Goal: Navigation & Orientation: Find specific page/section

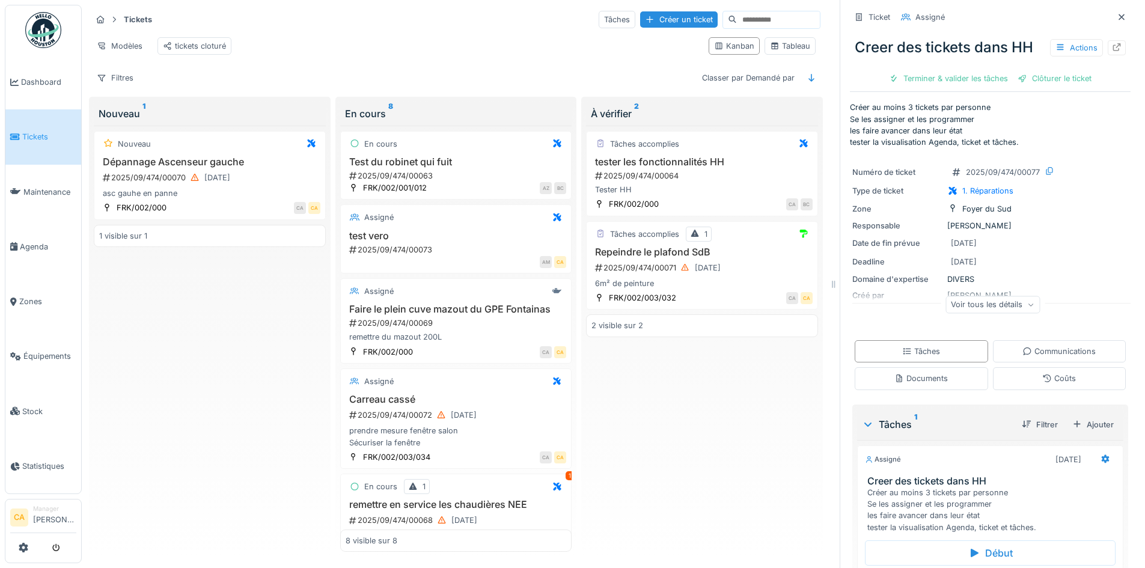
scroll to position [332, 0]
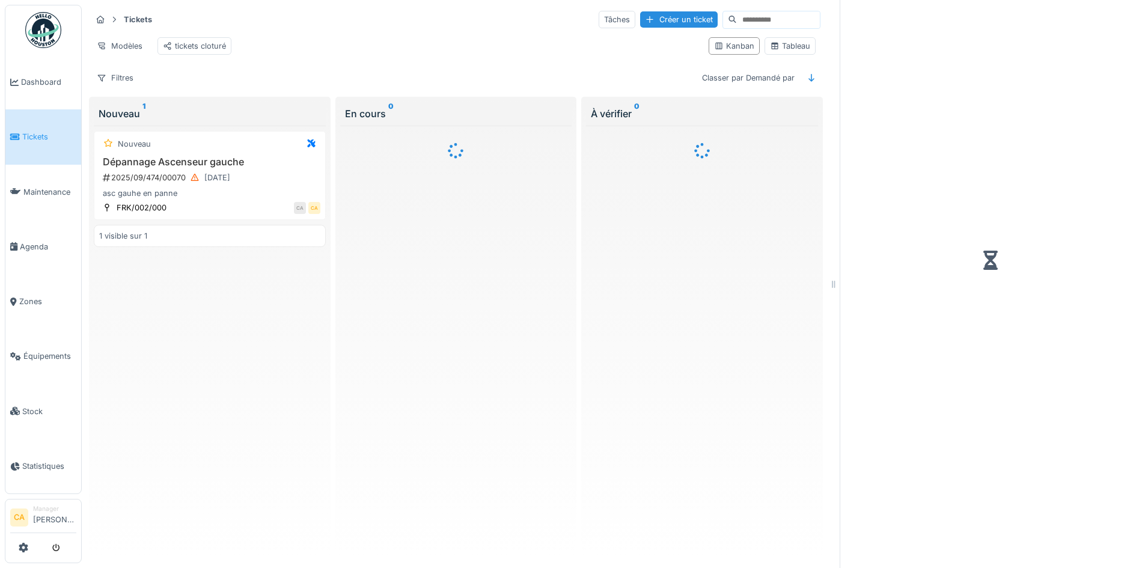
scroll to position [9, 0]
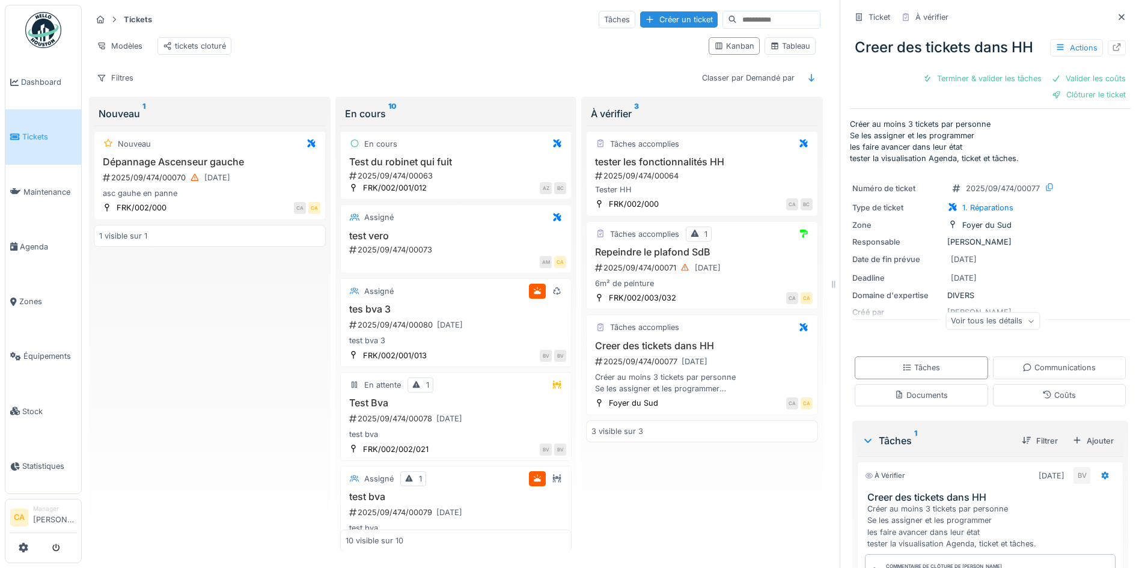
click at [783, 505] on div "Tâches accomplies tester les fonctionnalités HH 2025/09/474/00064 Tester HH FRK…" at bounding box center [702, 339] width 232 height 427
click at [702, 367] on div "22/09/2025" at bounding box center [695, 361] width 26 height 11
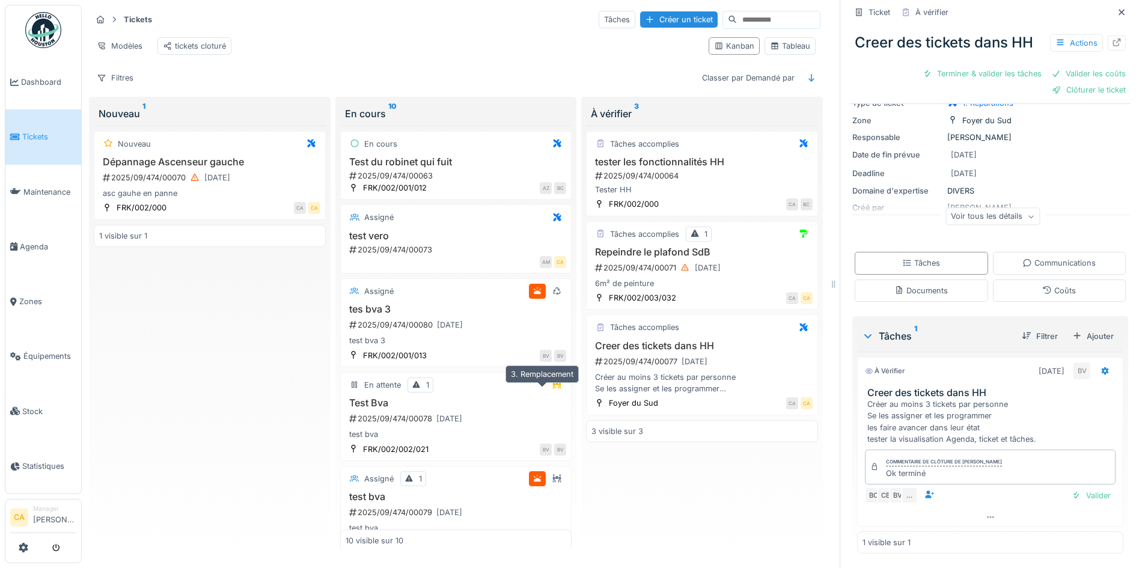
scroll to position [0, 0]
click at [456, 326] on div "19/09/2025" at bounding box center [450, 324] width 34 height 15
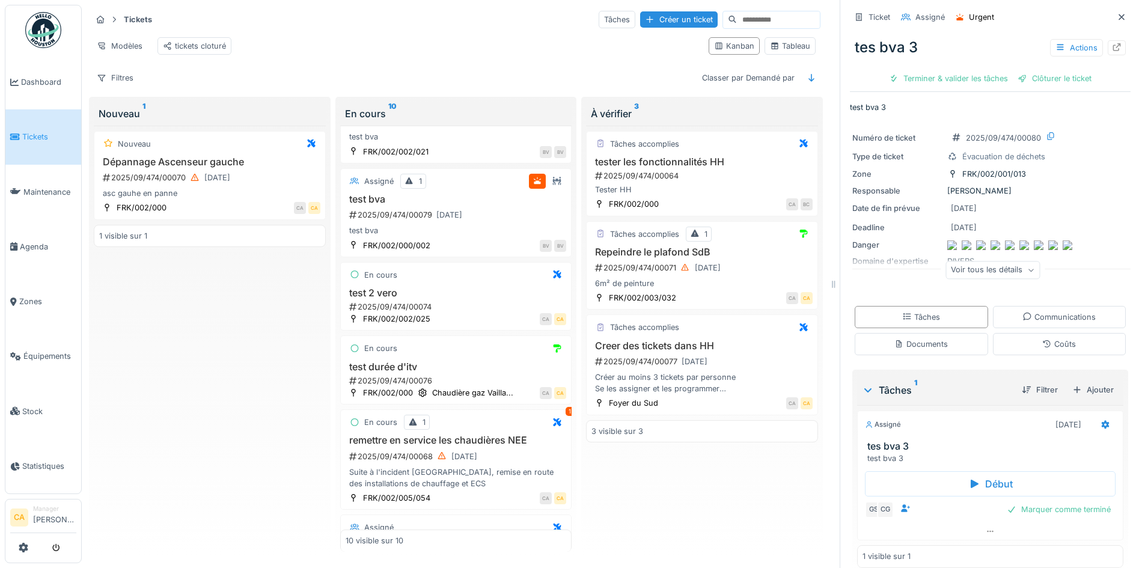
scroll to position [361, 0]
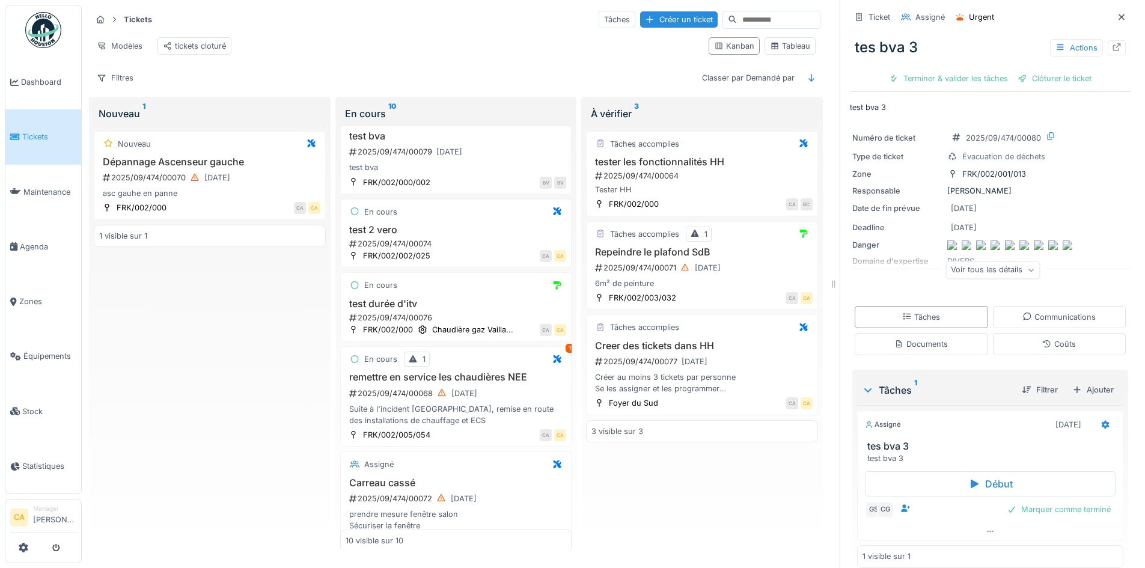
click at [208, 325] on div "Nouveau Dépannage Ascenseur gauche 2025/09/474/00070 11/09/2025 asc gauhe en pa…" at bounding box center [210, 339] width 232 height 427
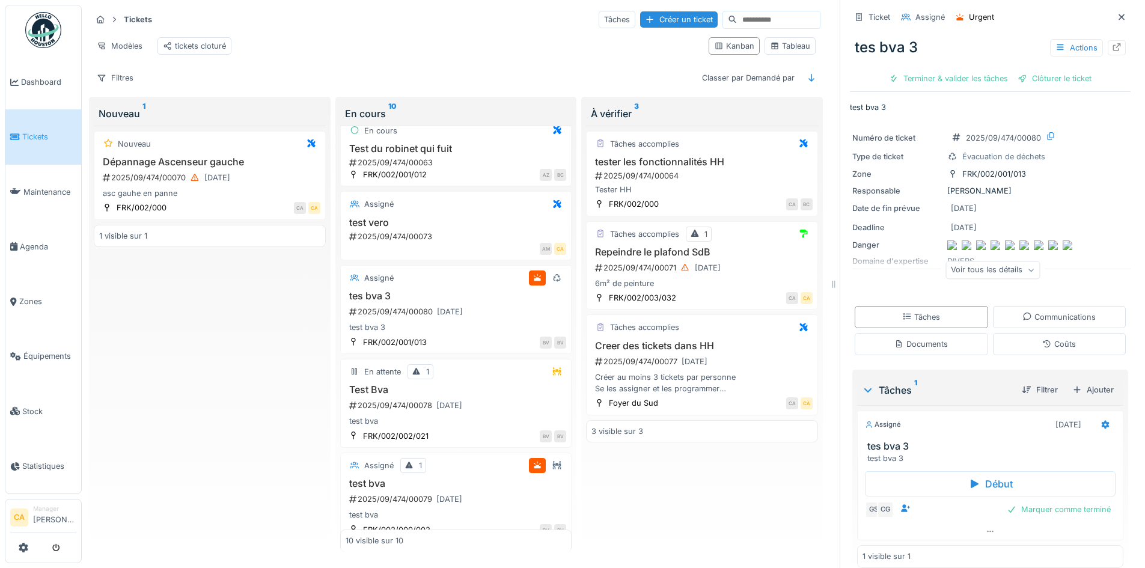
scroll to position [0, 0]
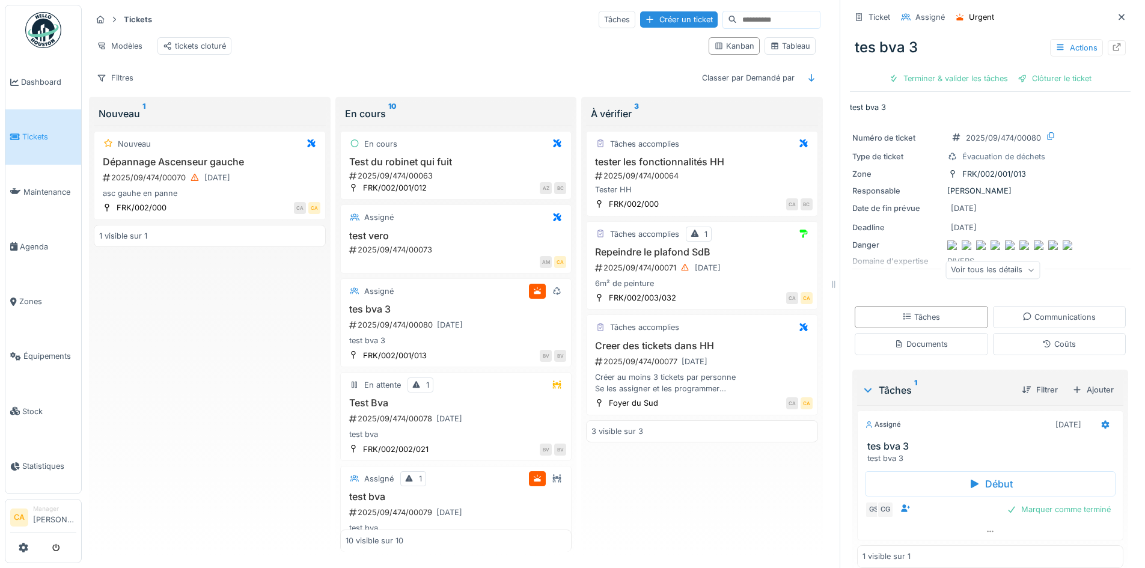
drag, startPoint x: 699, startPoint y: 501, endPoint x: 662, endPoint y: 455, distance: 58.6
click at [698, 499] on div "Tâches accomplies tester les fonctionnalités HH 2025/09/474/00064 Tester HH FRK…" at bounding box center [702, 339] width 232 height 427
click at [631, 352] on h3 "Creer des tickets dans HH" at bounding box center [701, 345] width 221 height 11
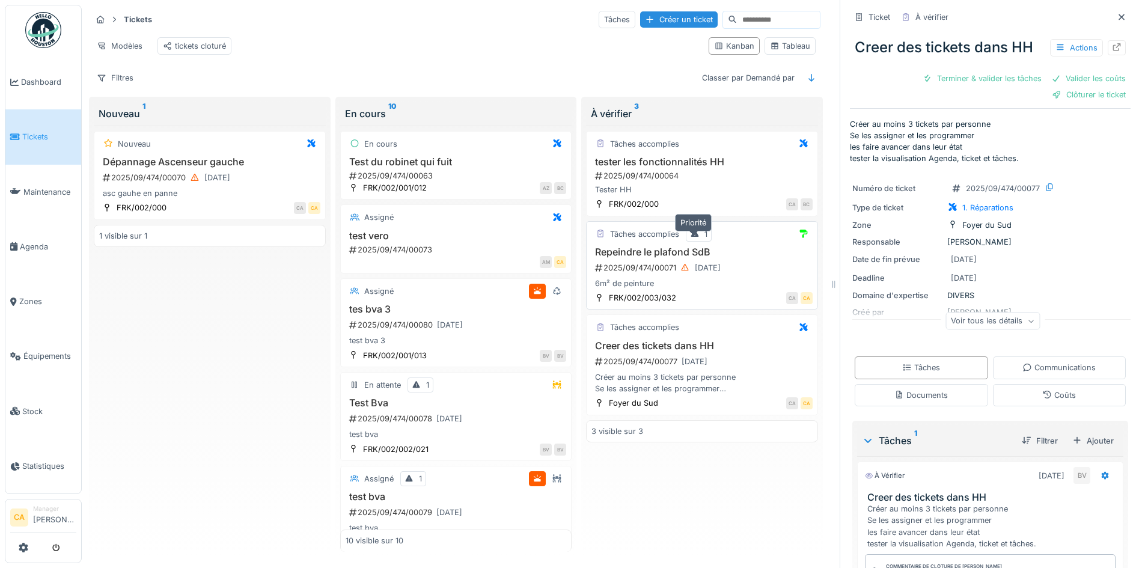
click at [704, 242] on div "1" at bounding box center [699, 234] width 26 height 15
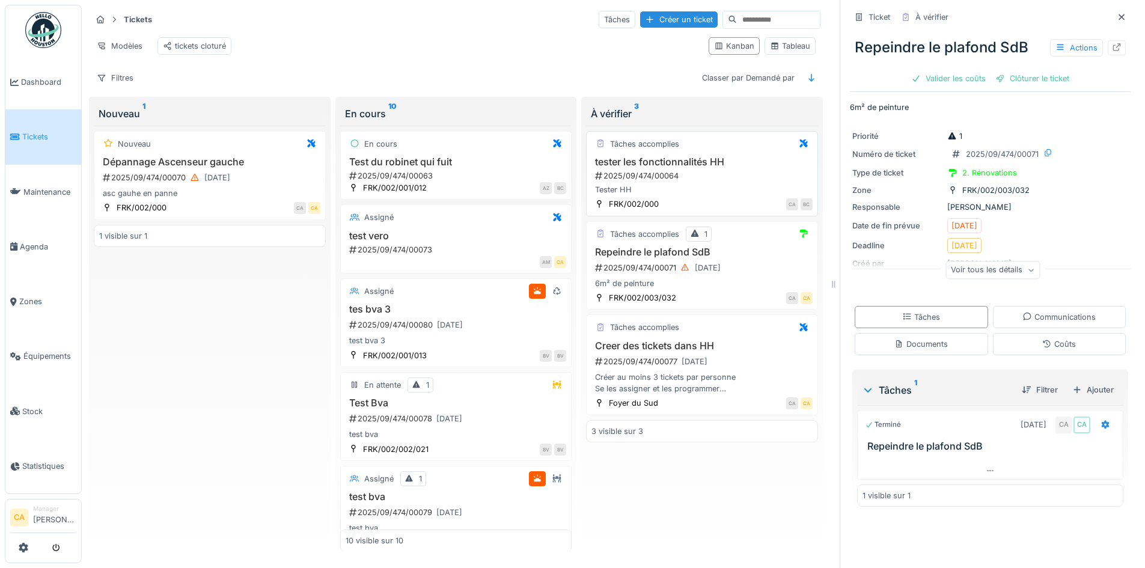
click at [661, 182] on div "2025/09/474/00064" at bounding box center [703, 175] width 219 height 11
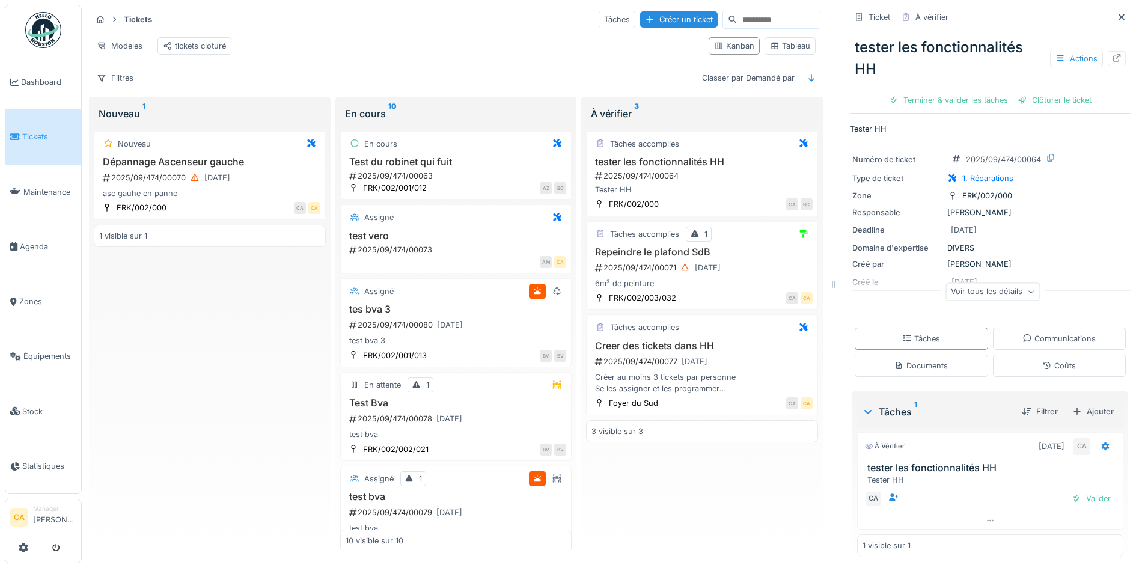
scroll to position [5, 0]
click at [988, 453] on div "À vérifier 10/09/2025 CA tester les fonctionnalités HH Tester HH" at bounding box center [990, 455] width 266 height 53
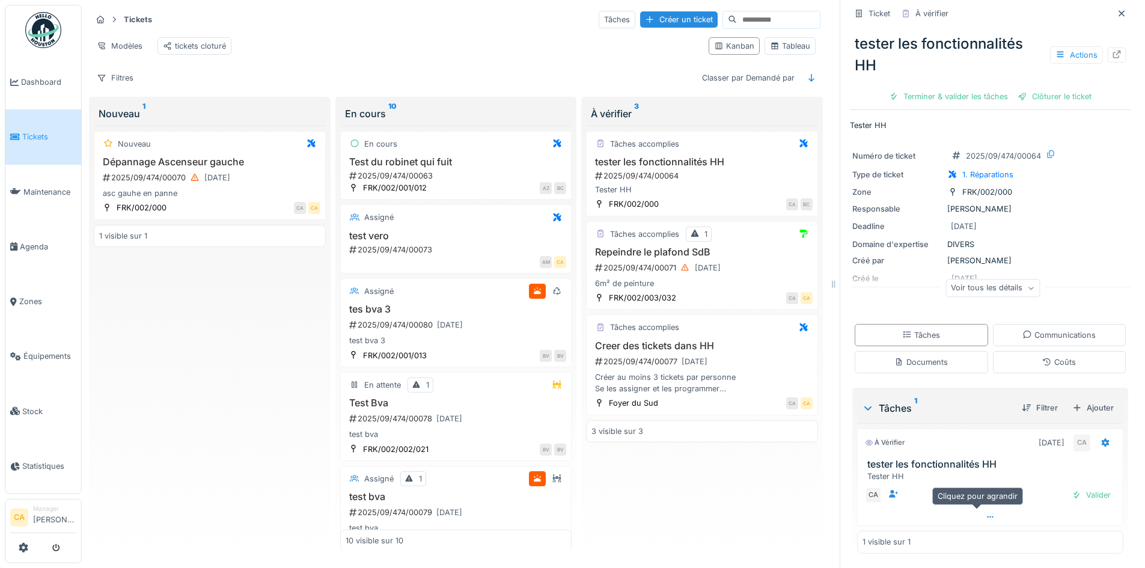
click at [967, 518] on div at bounding box center [990, 516] width 265 height 17
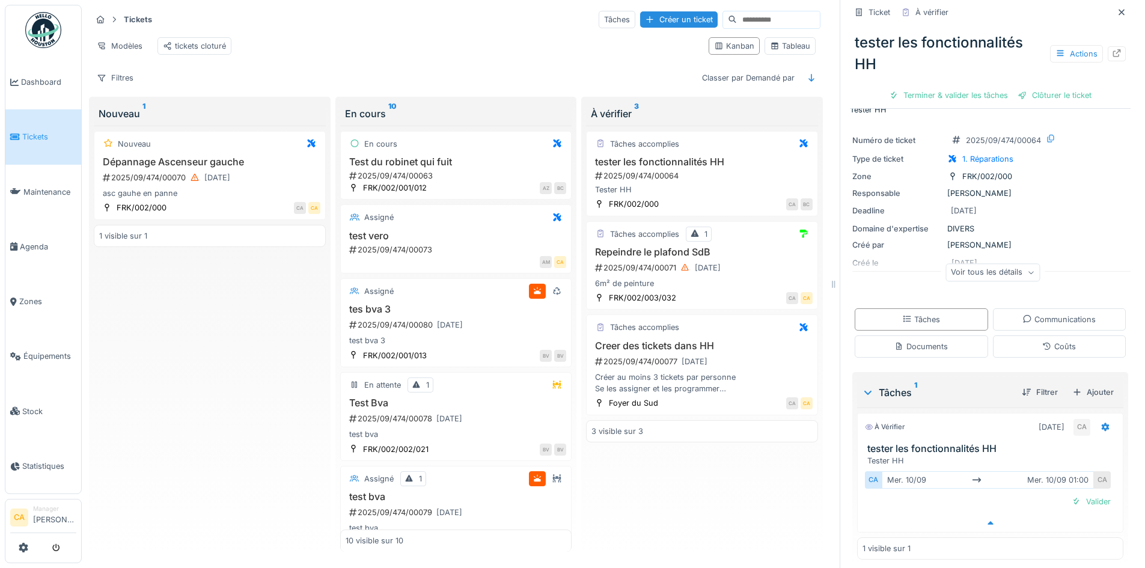
scroll to position [27, 0]
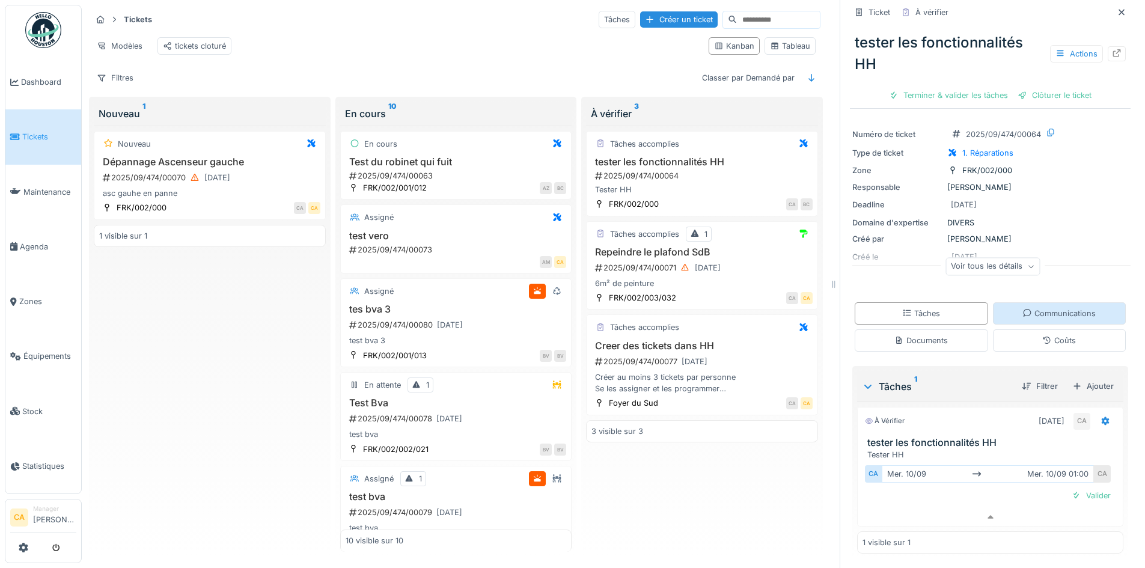
click at [1043, 308] on div "Communications" at bounding box center [1058, 313] width 73 height 11
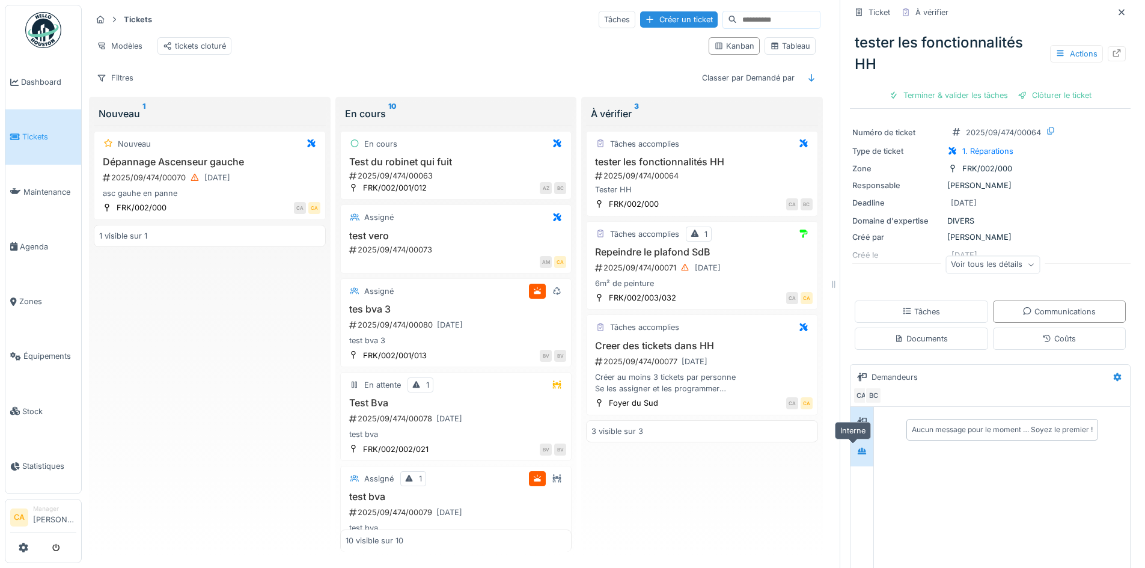
click at [857, 447] on icon at bounding box center [862, 451] width 10 height 8
click at [853, 421] on div at bounding box center [862, 421] width 18 height 15
click at [878, 304] on div "Tâches" at bounding box center [921, 312] width 133 height 22
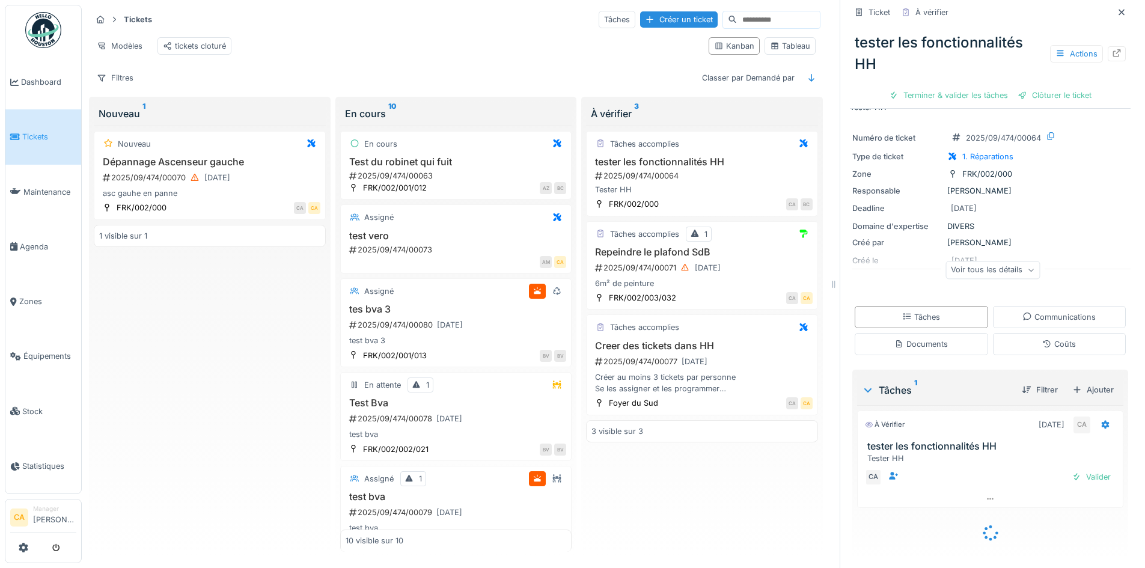
scroll to position [5, 0]
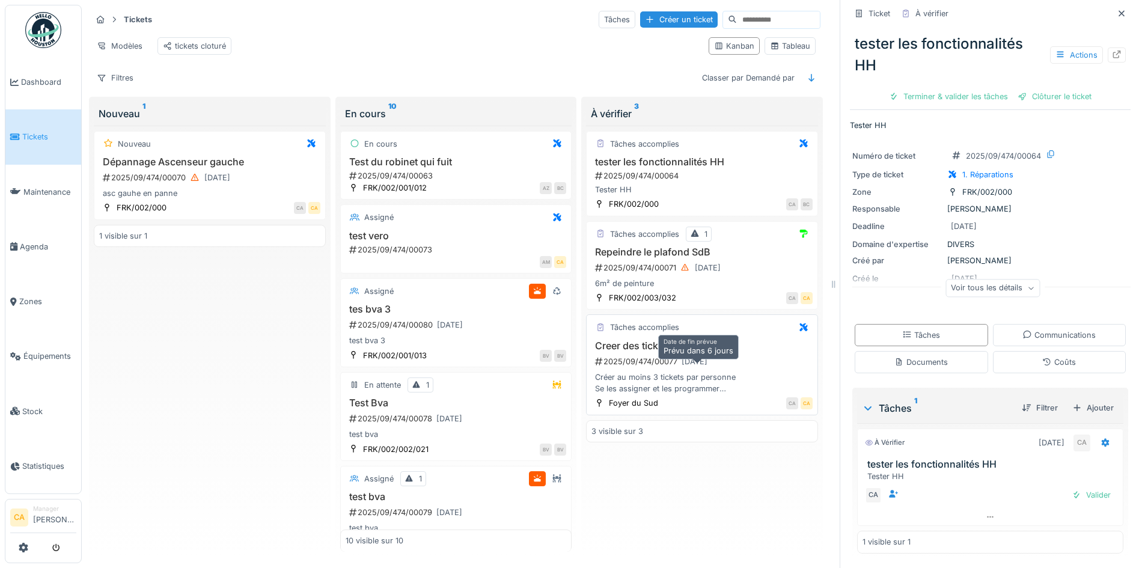
click at [703, 357] on div "[DATE]" at bounding box center [695, 361] width 26 height 11
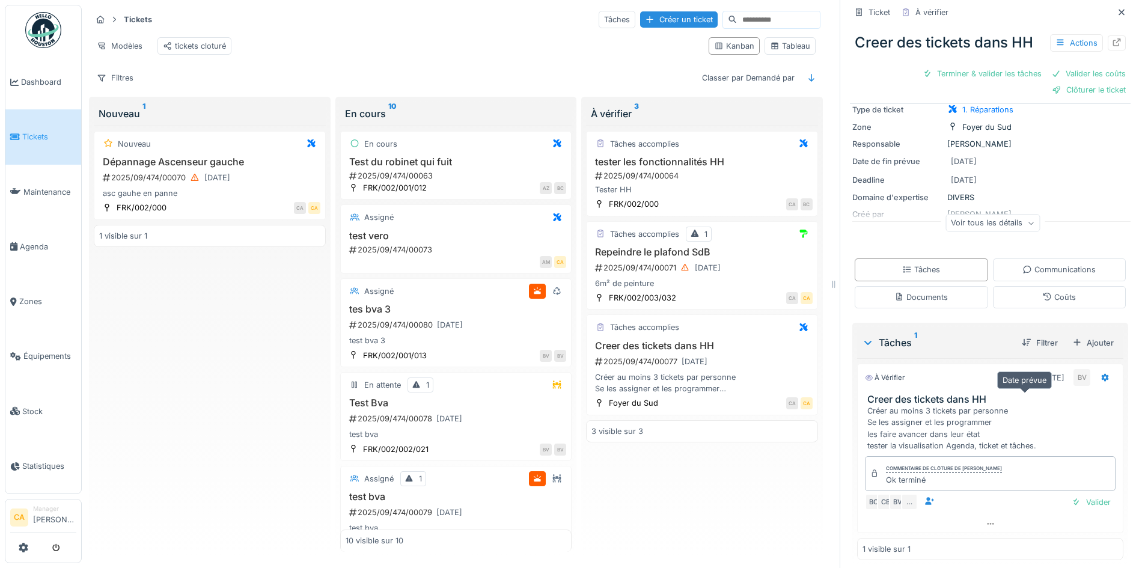
scroll to position [106, 0]
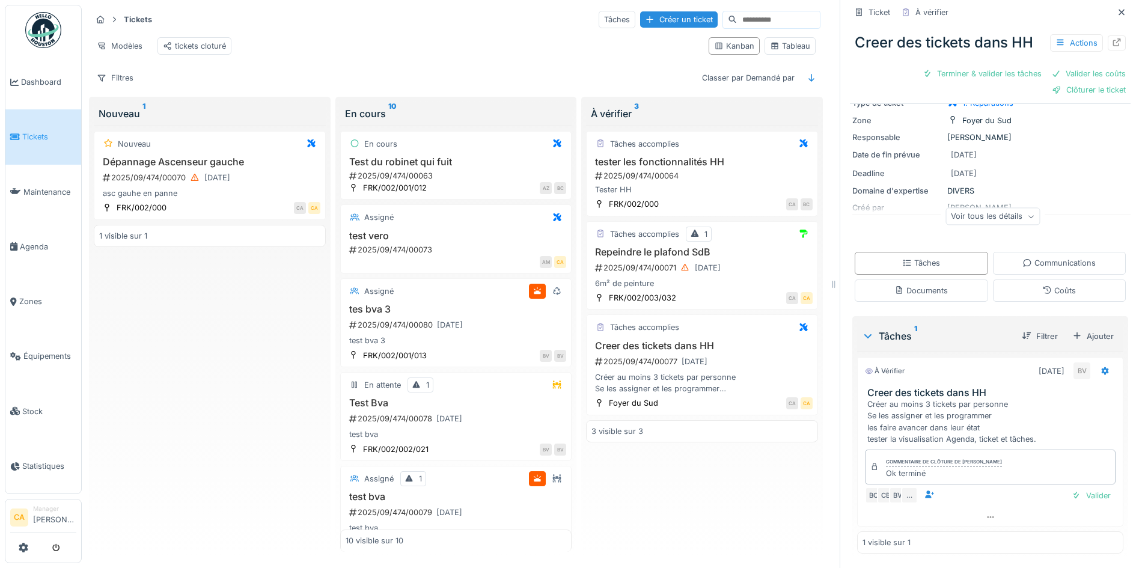
click at [1034, 453] on div "Commentaire de clôture de Barbara Van nuffelen Ok terminé" at bounding box center [990, 467] width 251 height 35
click at [985, 514] on div at bounding box center [990, 516] width 265 height 17
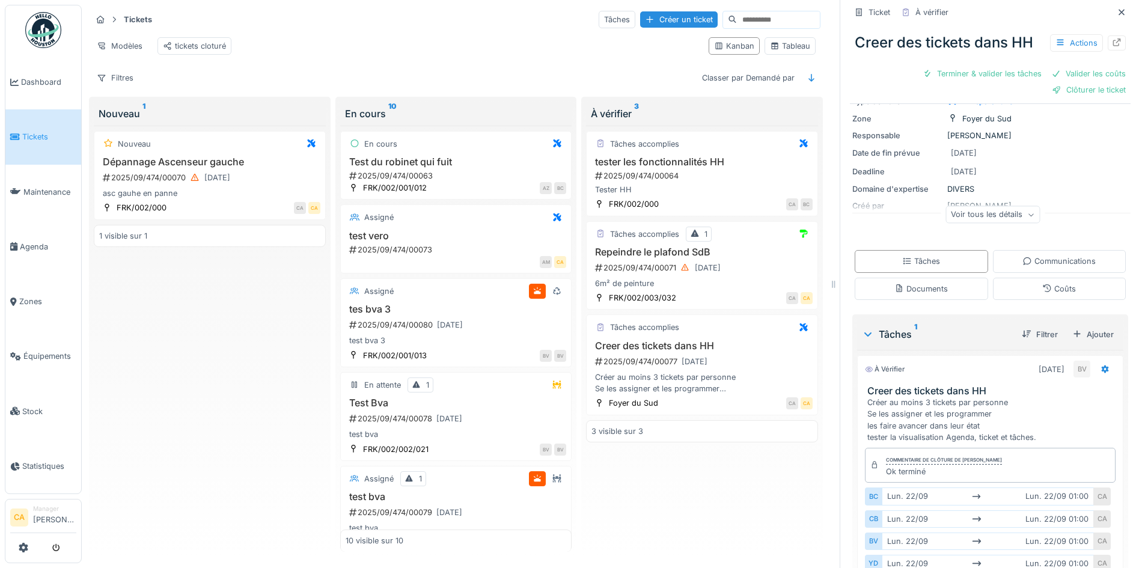
scroll to position [198, 0]
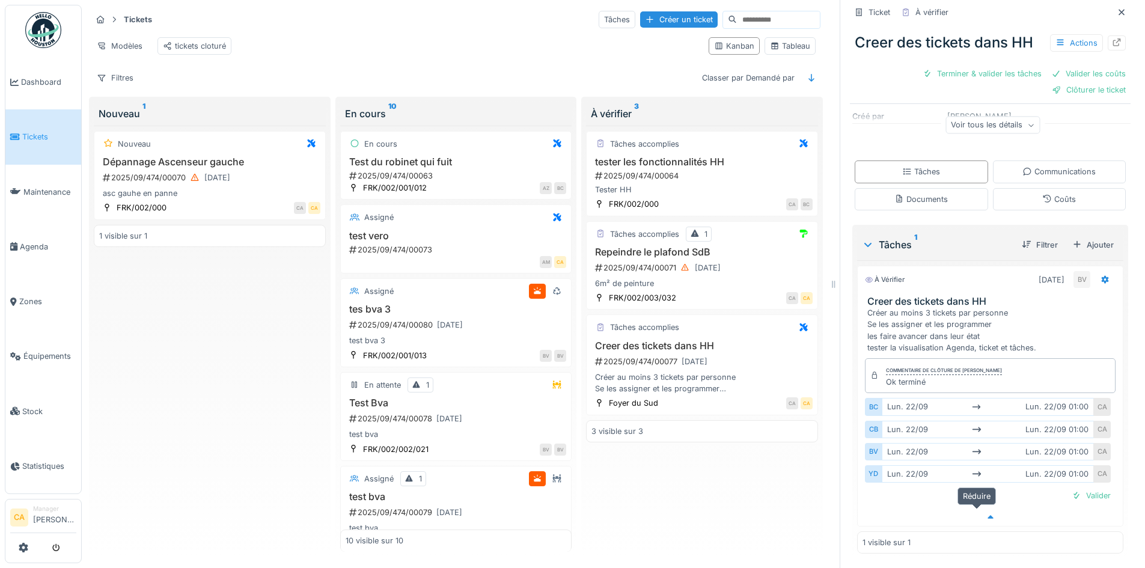
click at [1012, 508] on div at bounding box center [990, 516] width 265 height 17
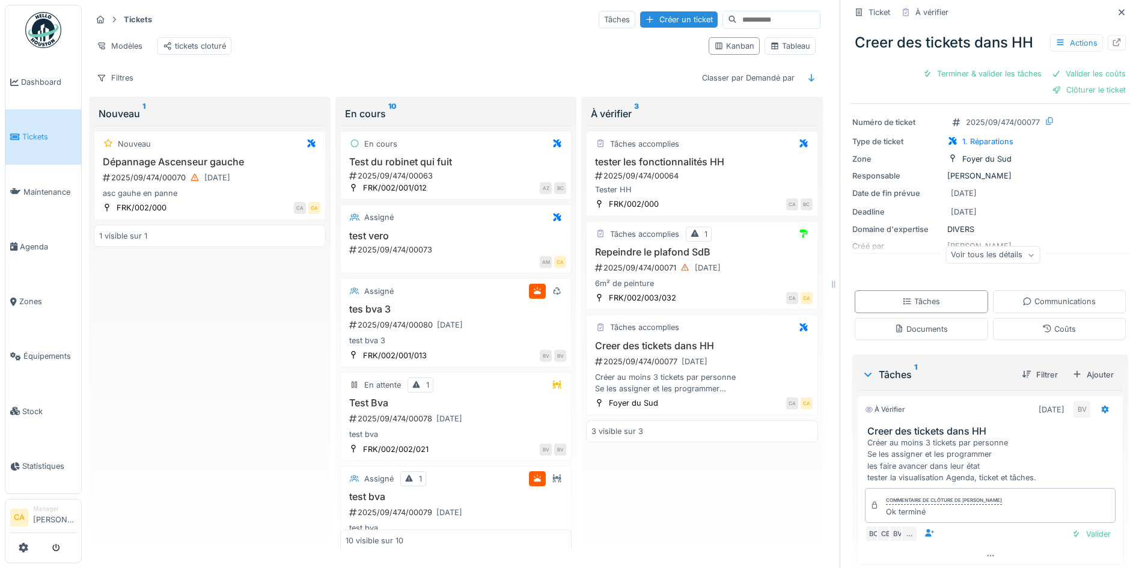
scroll to position [0, 0]
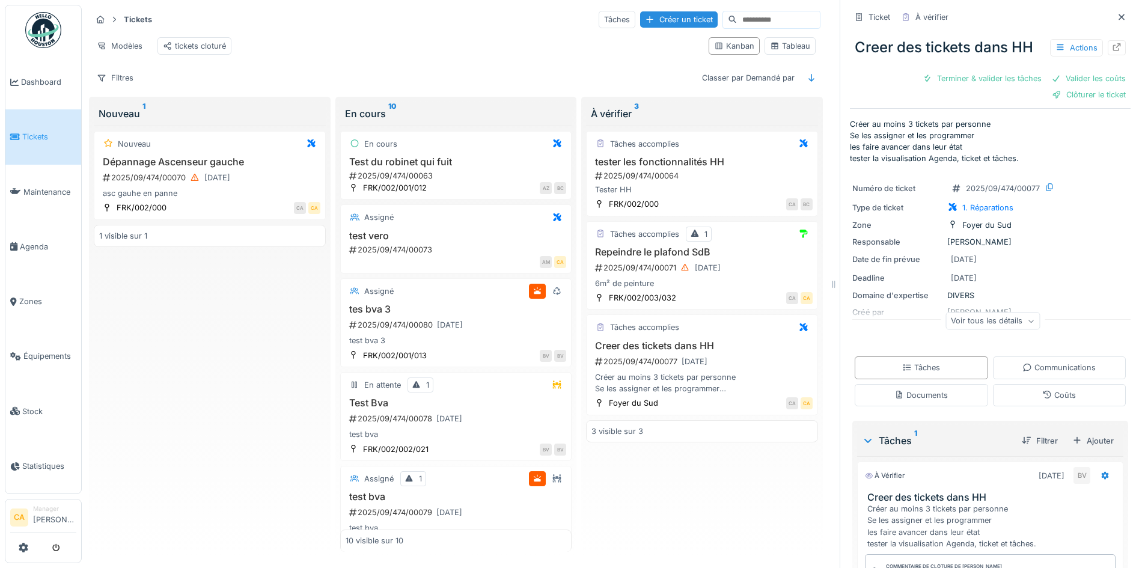
click at [974, 313] on div "Voir tous les détails" at bounding box center [992, 321] width 94 height 17
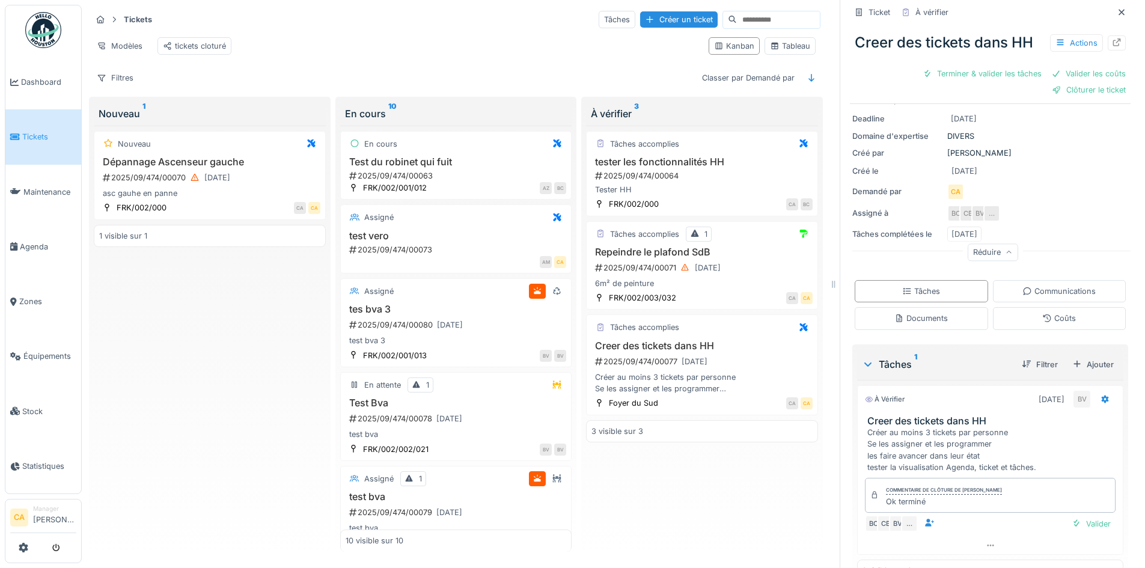
scroll to position [188, 0]
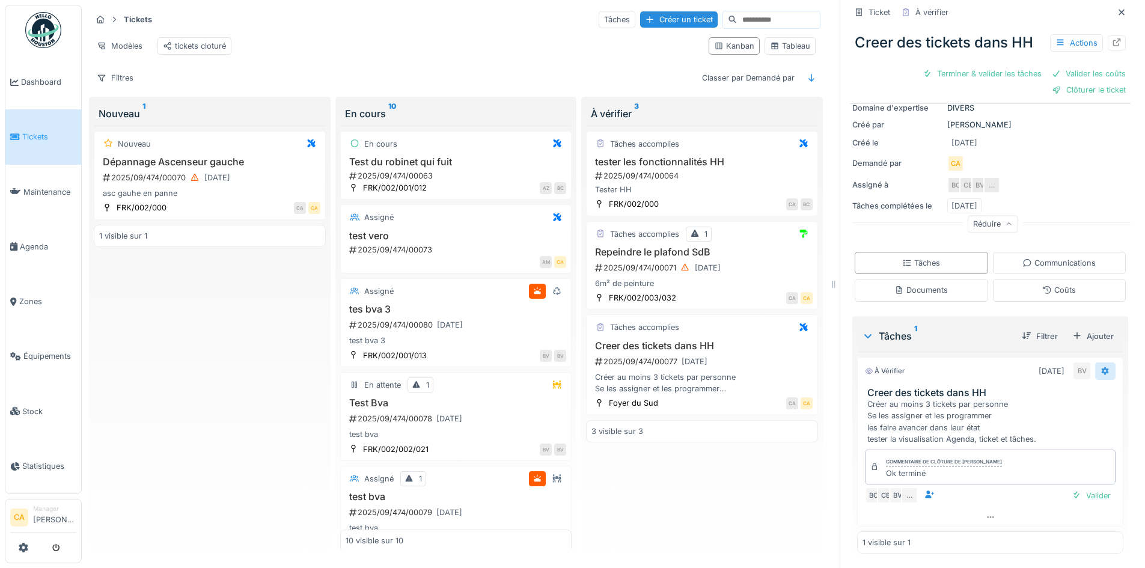
click at [1095, 362] on div at bounding box center [1105, 370] width 20 height 17
click at [906, 387] on h3 "Creer des tickets dans HH" at bounding box center [992, 392] width 251 height 11
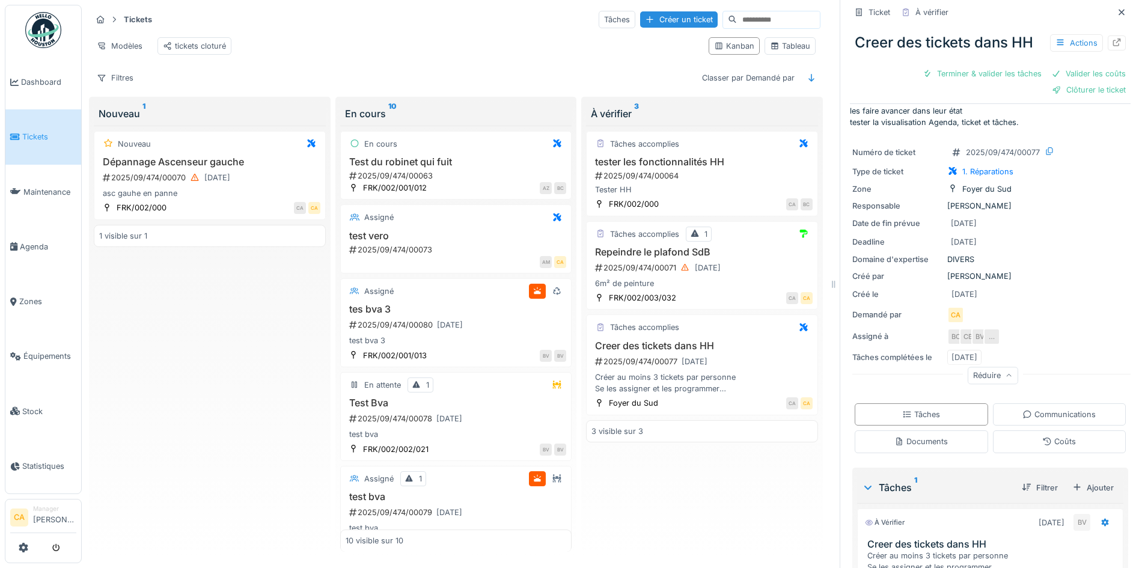
scroll to position [0, 0]
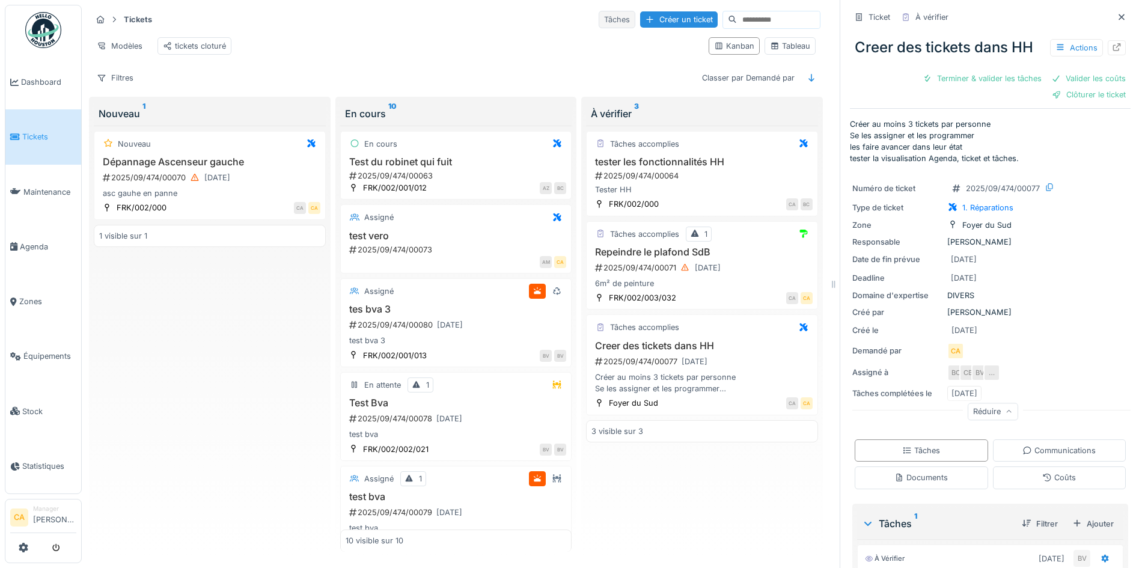
click at [599, 19] on div "Tâches" at bounding box center [617, 19] width 37 height 17
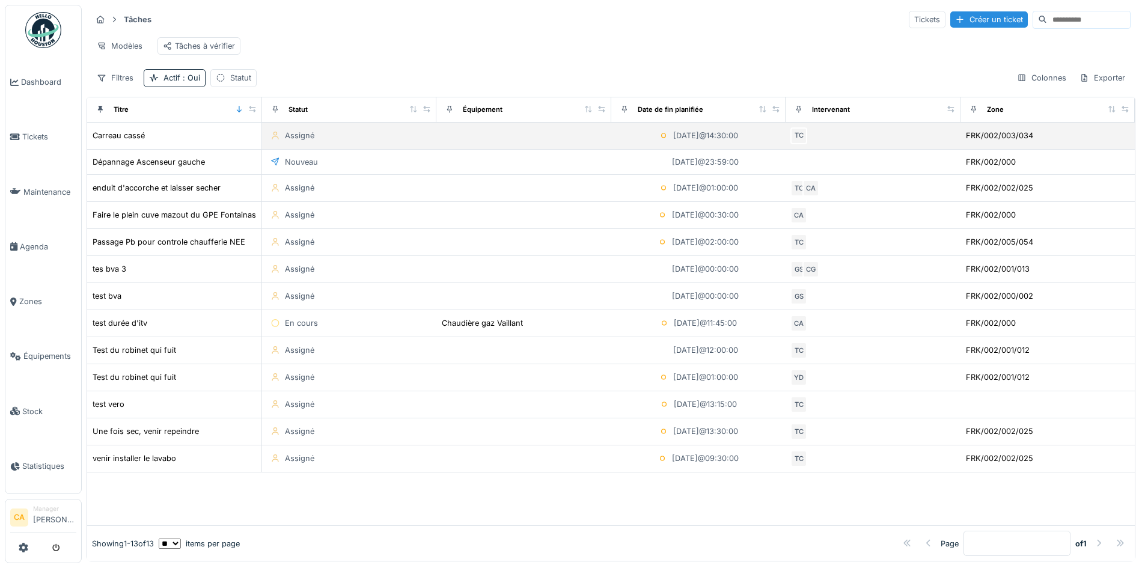
scroll to position [7, 0]
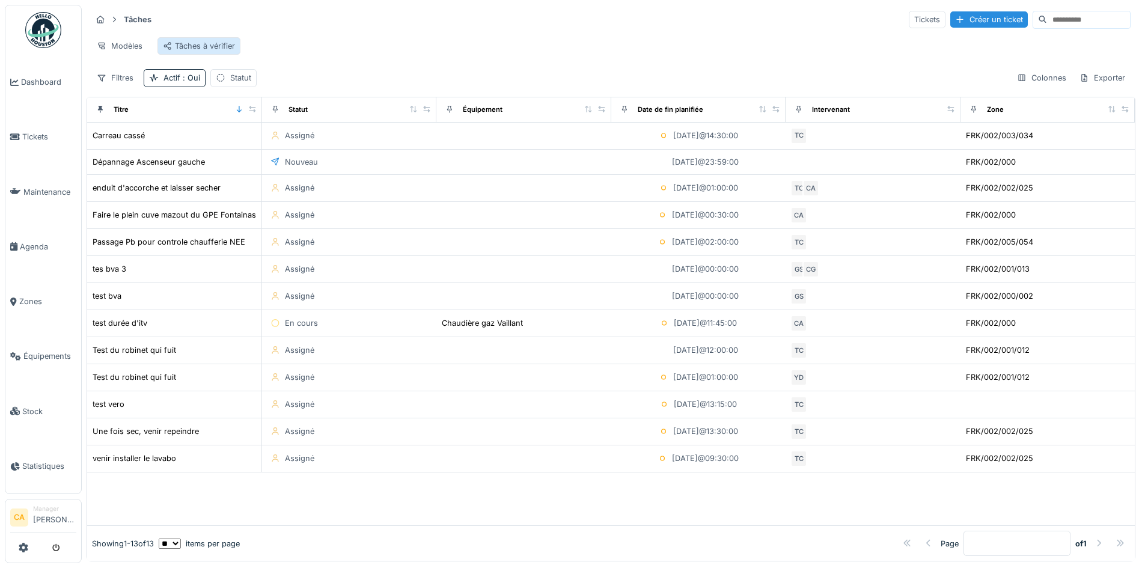
click at [192, 40] on div "Tâches à vérifier" at bounding box center [199, 45] width 72 height 11
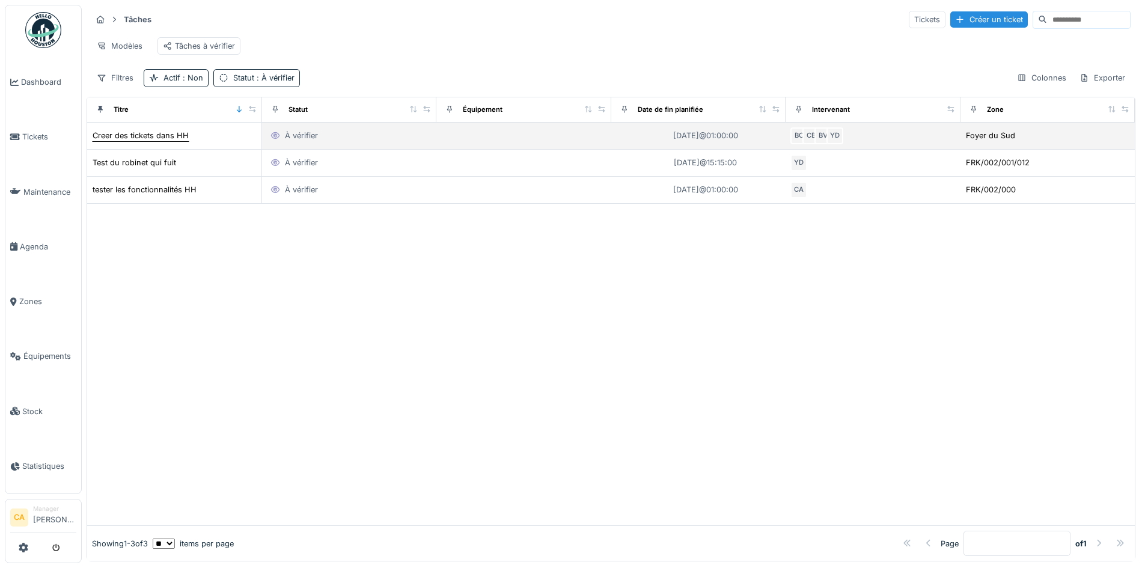
click at [169, 132] on div "Creer des tickets dans HH" at bounding box center [141, 135] width 96 height 11
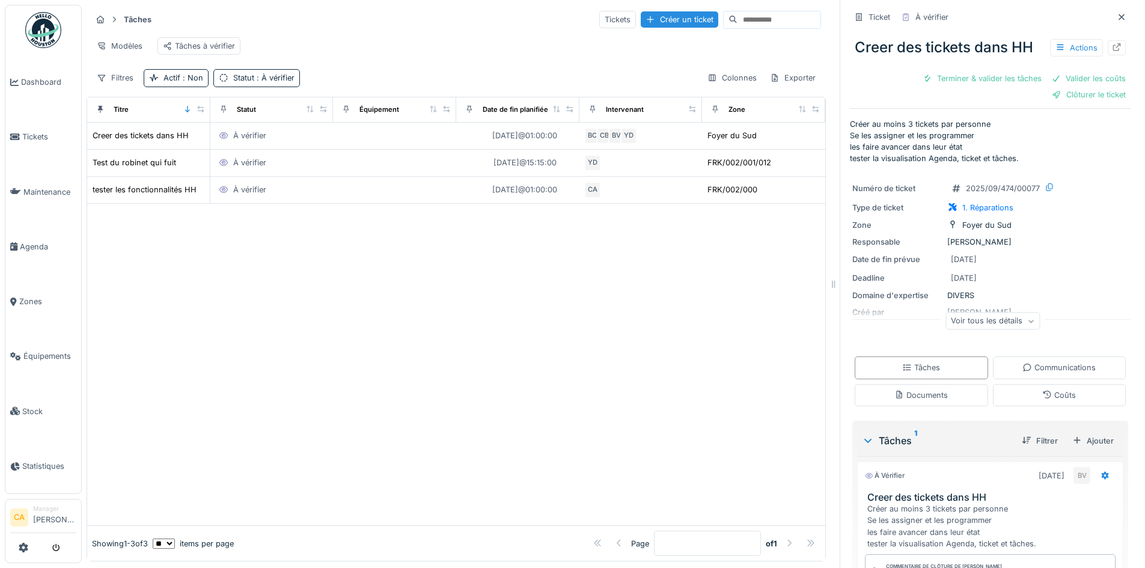
click at [1010, 324] on div "Voir tous les détails" at bounding box center [992, 321] width 94 height 17
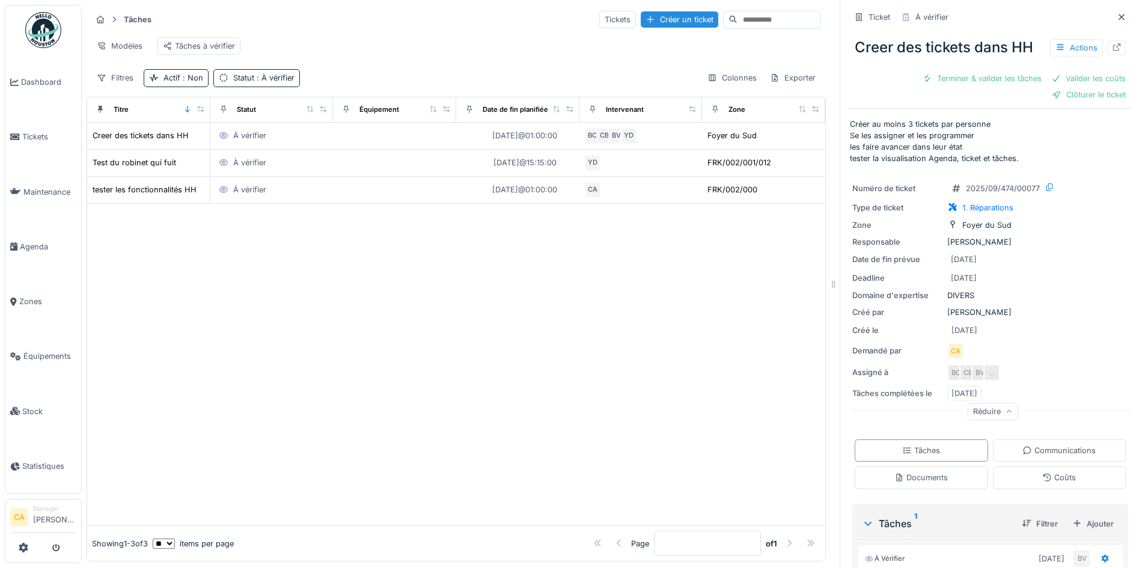
click at [707, 239] on div at bounding box center [456, 365] width 738 height 322
click at [314, 275] on div at bounding box center [456, 365] width 738 height 322
click at [567, 10] on div "Tâches Tickets Créer un ticket" at bounding box center [456, 20] width 730 height 20
click at [599, 22] on div "Tickets" at bounding box center [617, 19] width 37 height 17
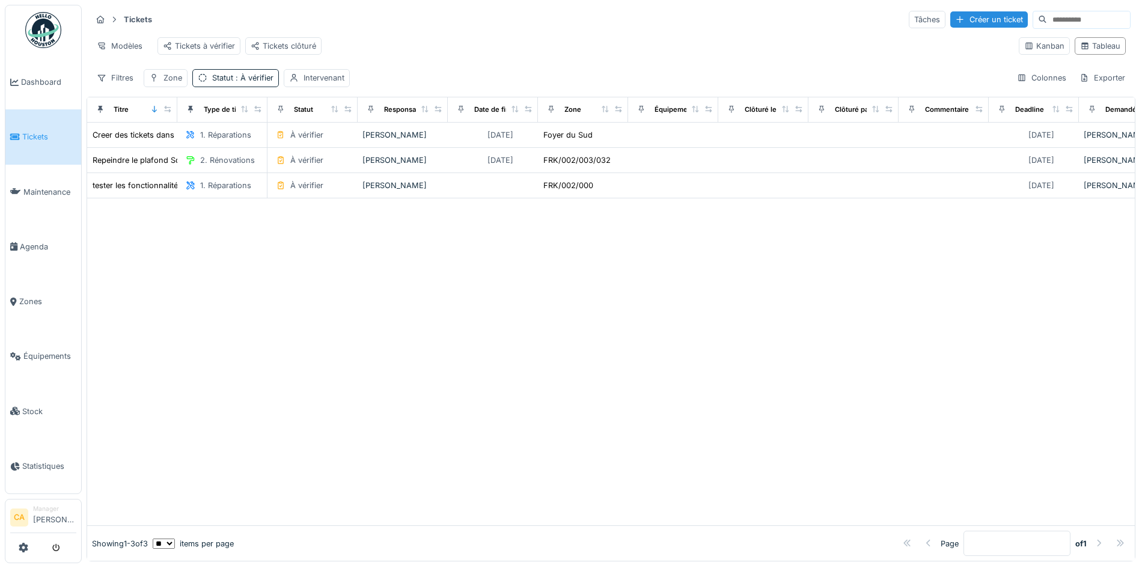
click at [388, 50] on div "Modèles Tickets à vérifier Tickets clôturé" at bounding box center [550, 45] width 918 height 27
click at [441, 312] on div at bounding box center [611, 361] width 1048 height 327
click at [462, 335] on div at bounding box center [611, 361] width 1048 height 327
click at [317, 350] on div at bounding box center [611, 361] width 1048 height 327
click at [909, 22] on div "Tâches" at bounding box center [927, 19] width 37 height 17
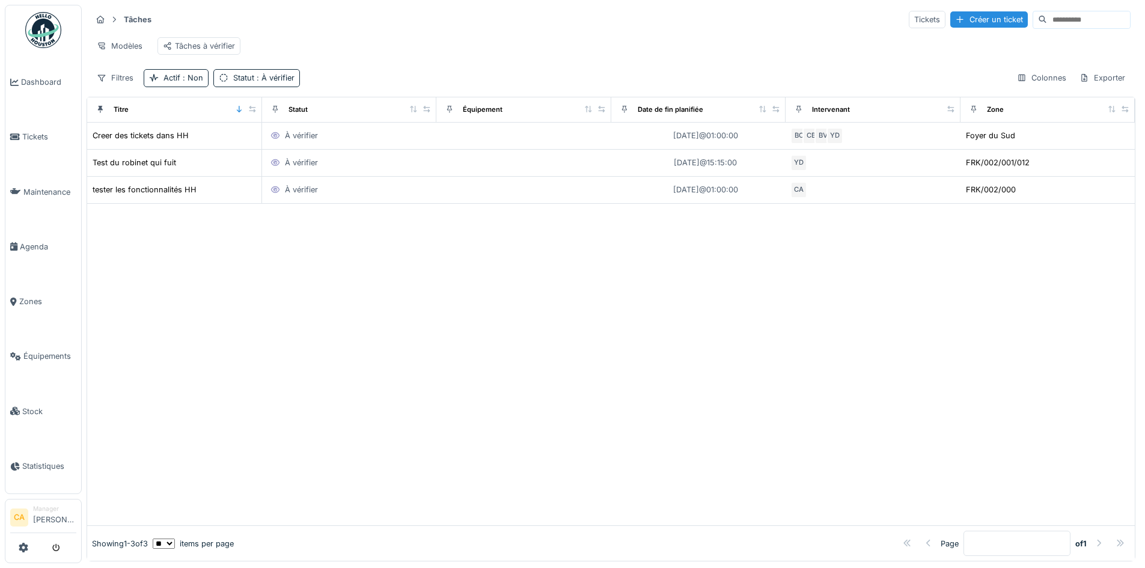
click at [32, 545] on div at bounding box center [43, 548] width 66 height 20
click at [25, 543] on icon at bounding box center [24, 548] width 10 height 10
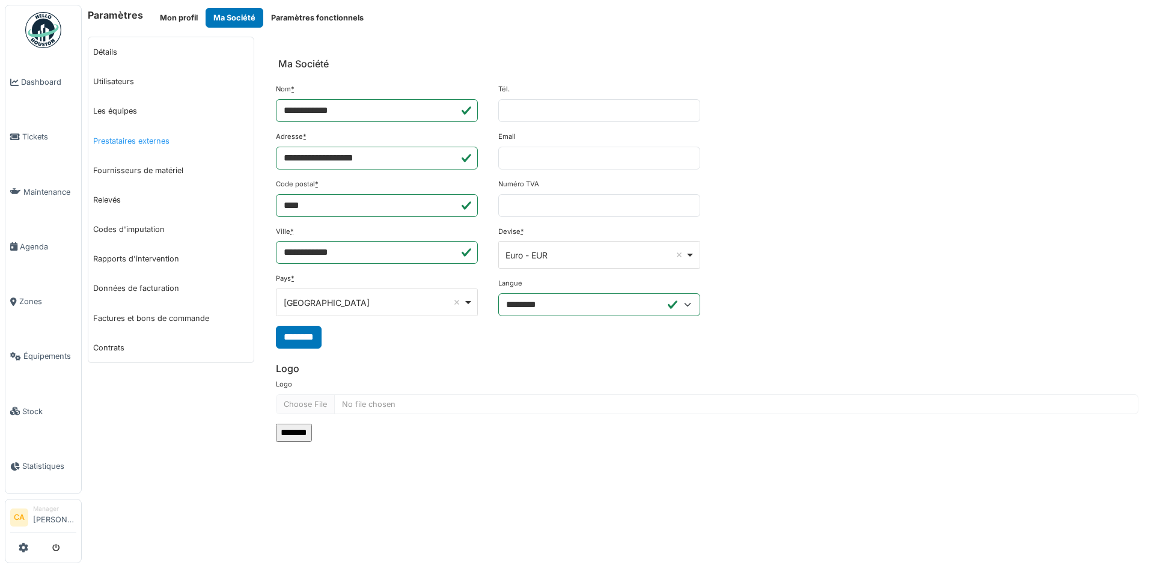
click at [148, 139] on link "Prestataires externes" at bounding box center [170, 140] width 165 height 29
select select "***"
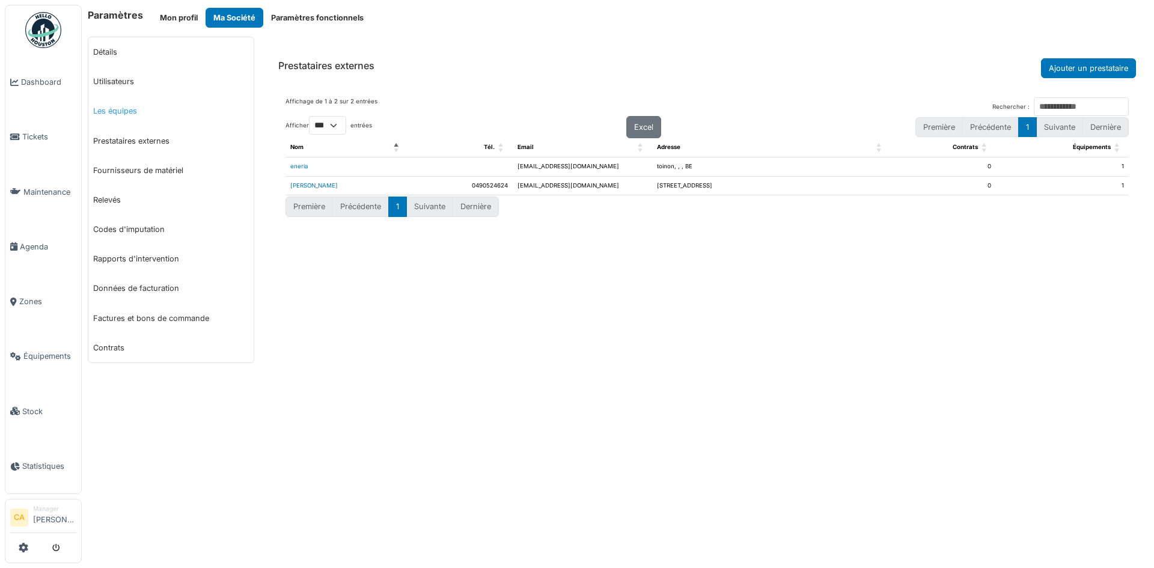
click at [136, 111] on link "Les équipes" at bounding box center [170, 110] width 165 height 29
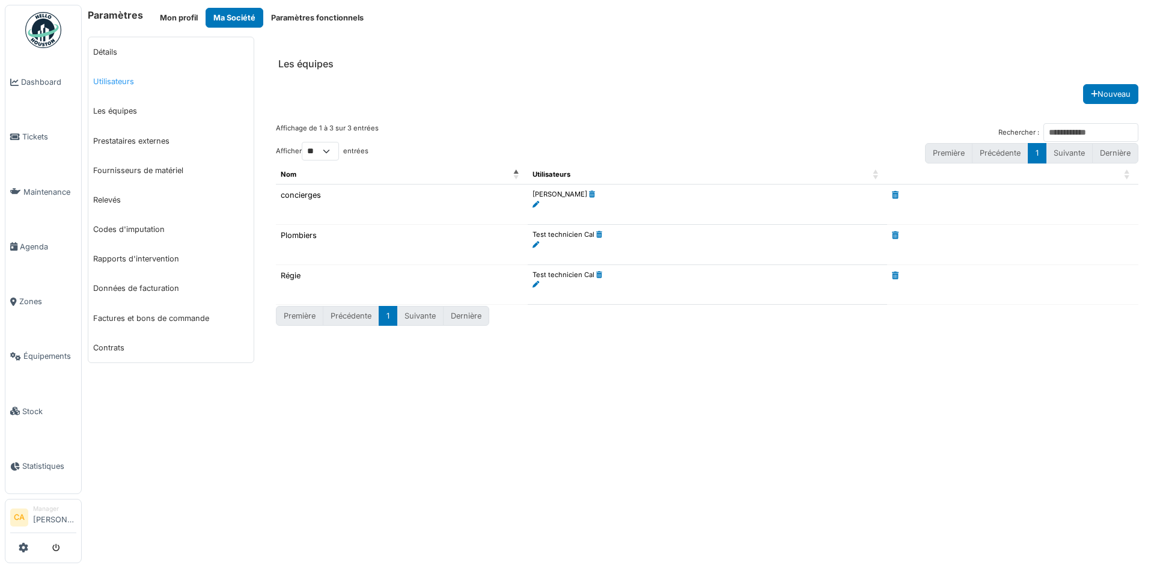
click at [123, 80] on link "Utilisateurs" at bounding box center [170, 81] width 165 height 29
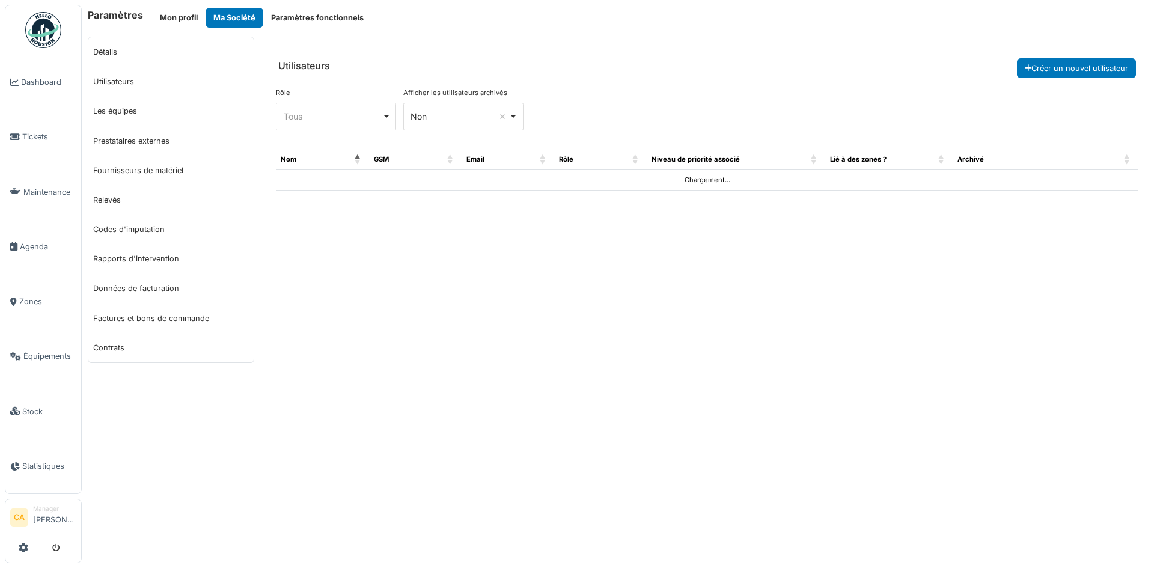
select select "***"
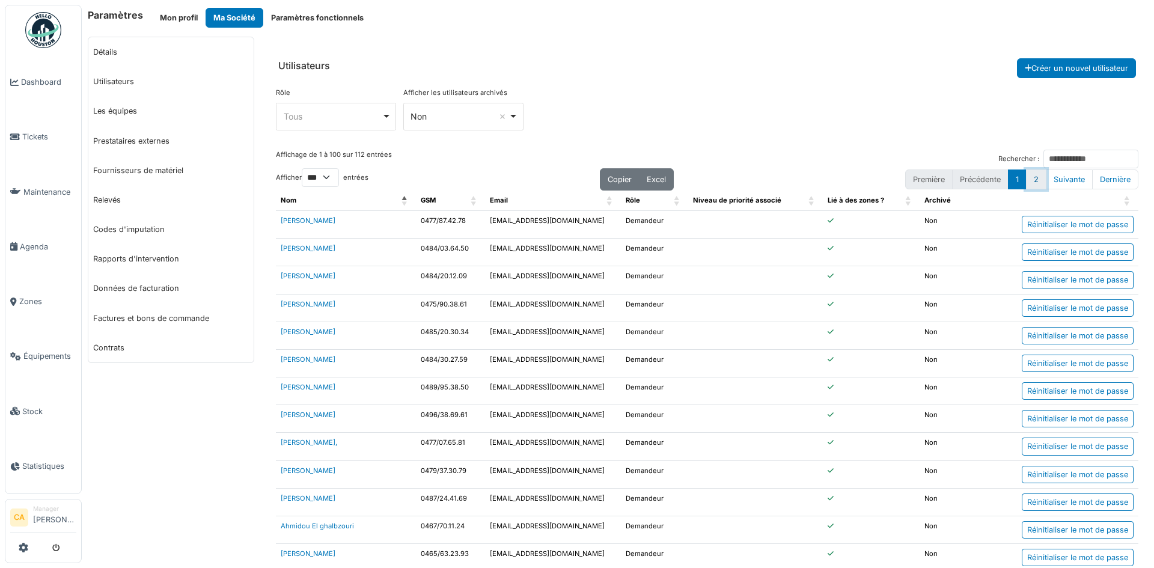
click at [1027, 182] on button "2" at bounding box center [1036, 179] width 20 height 20
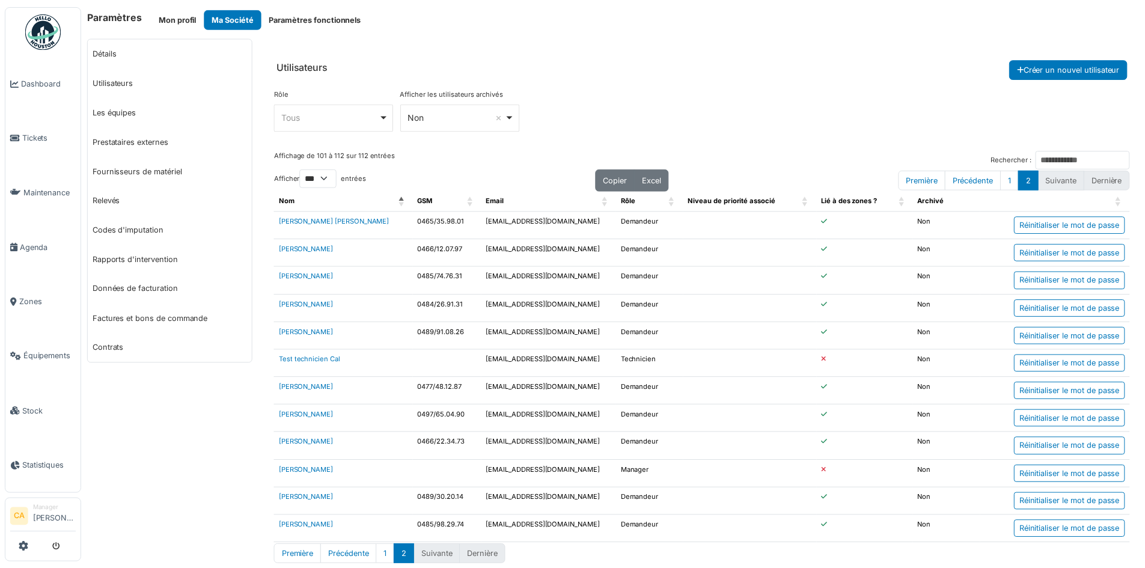
scroll to position [16, 0]
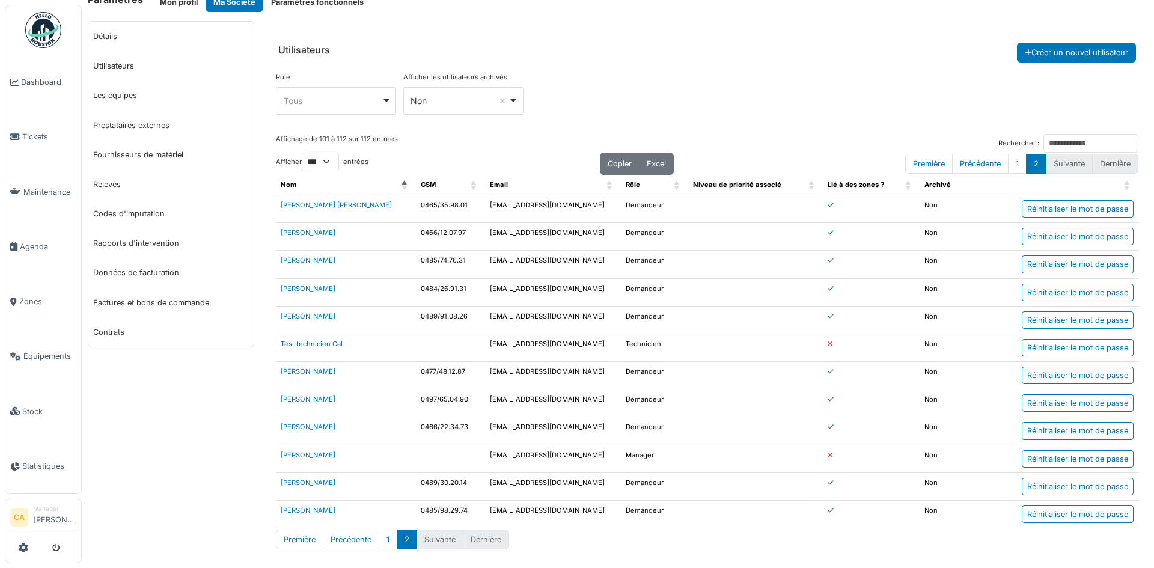
click at [320, 347] on link "Test technicien Cal" at bounding box center [312, 344] width 62 height 8
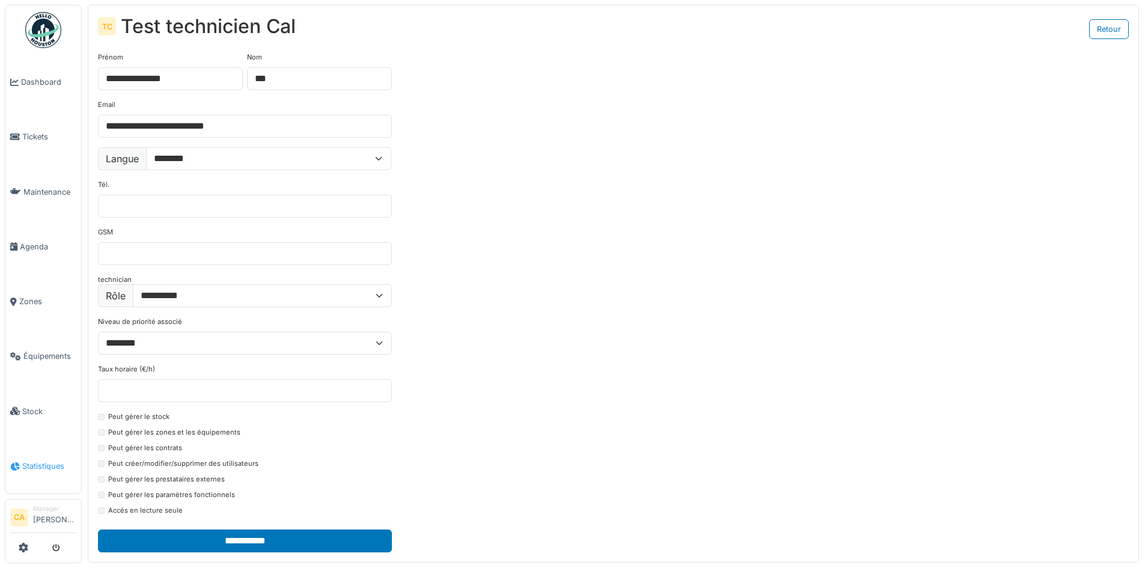
click at [41, 460] on span "Statistiques" at bounding box center [49, 465] width 54 height 11
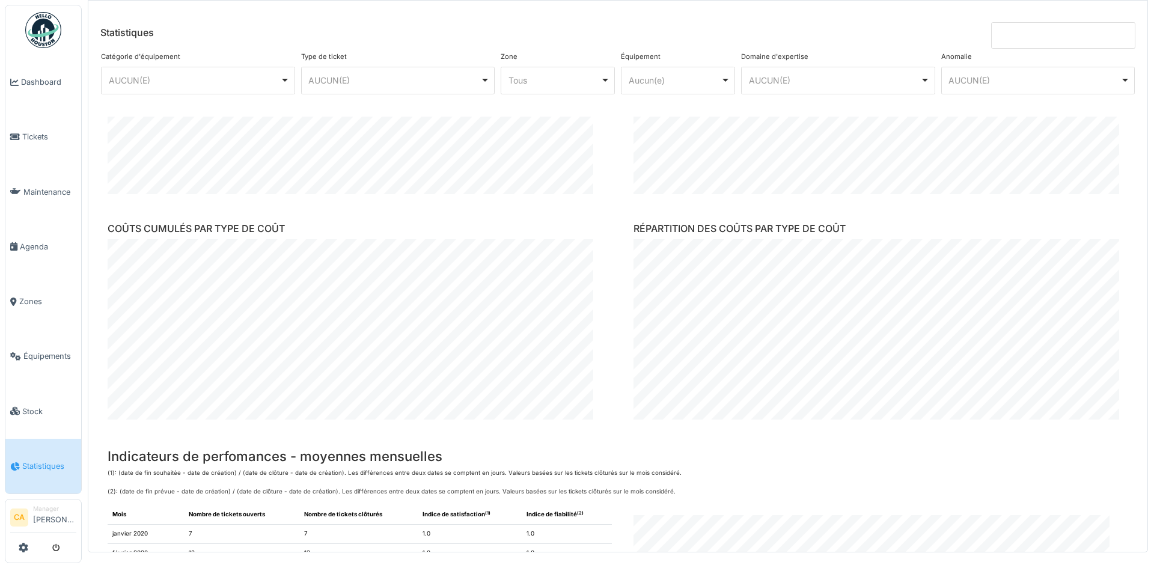
scroll to position [869, 0]
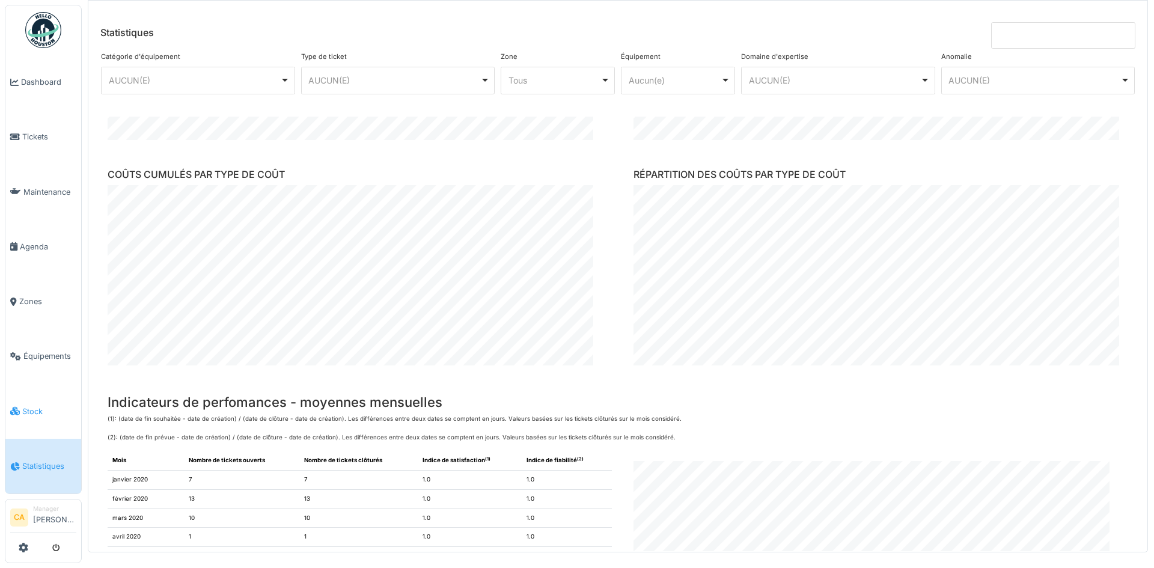
click at [40, 406] on span "Stock" at bounding box center [49, 411] width 54 height 11
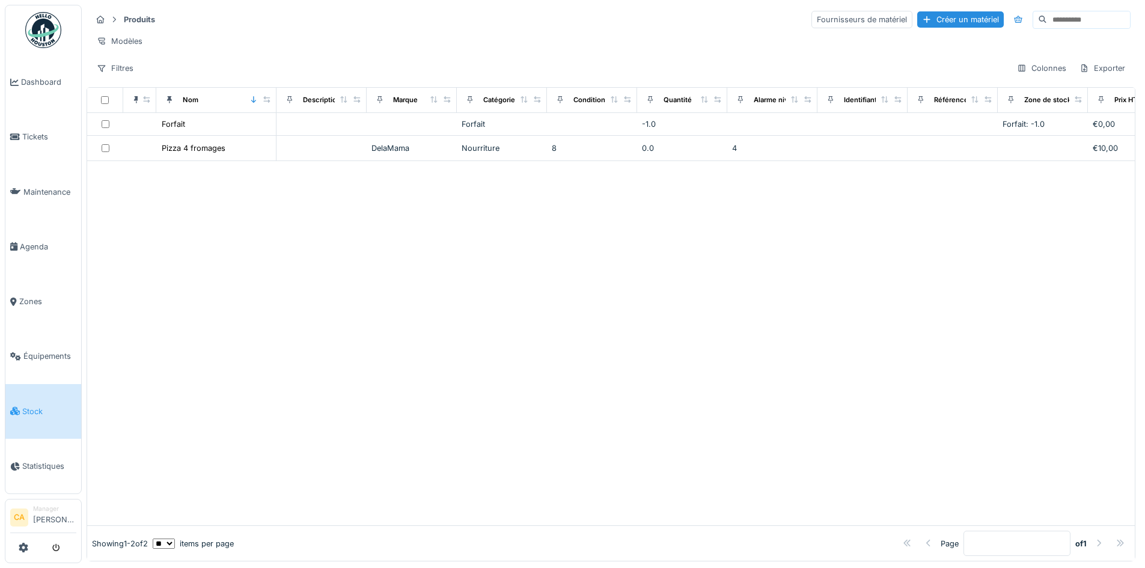
scroll to position [0, 251]
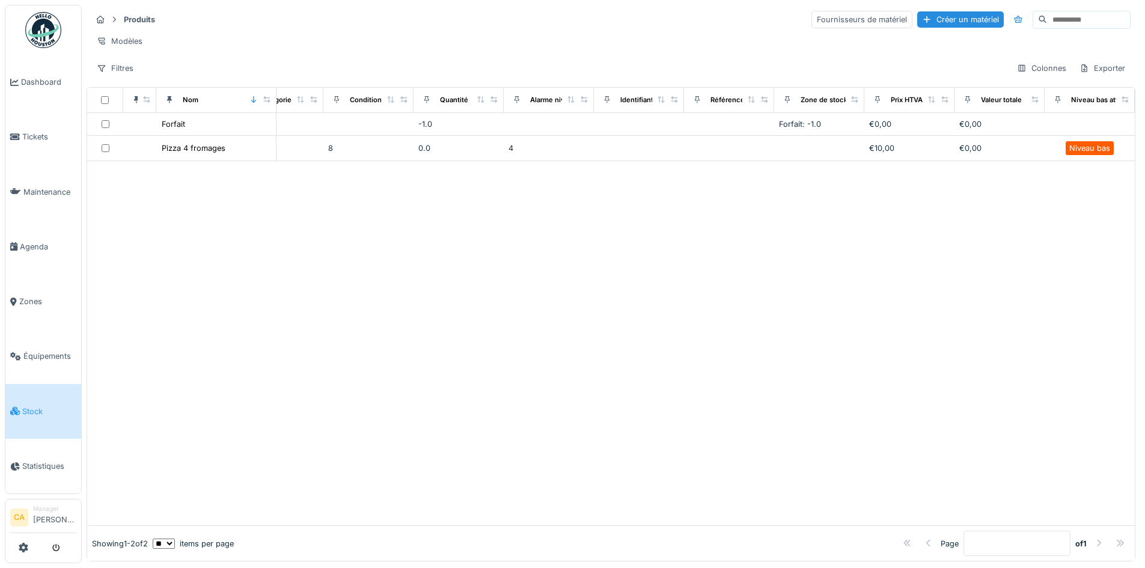
drag, startPoint x: 448, startPoint y: 245, endPoint x: 590, endPoint y: 265, distance: 143.3
click at [960, 154] on div "€0,00" at bounding box center [999, 147] width 81 height 11
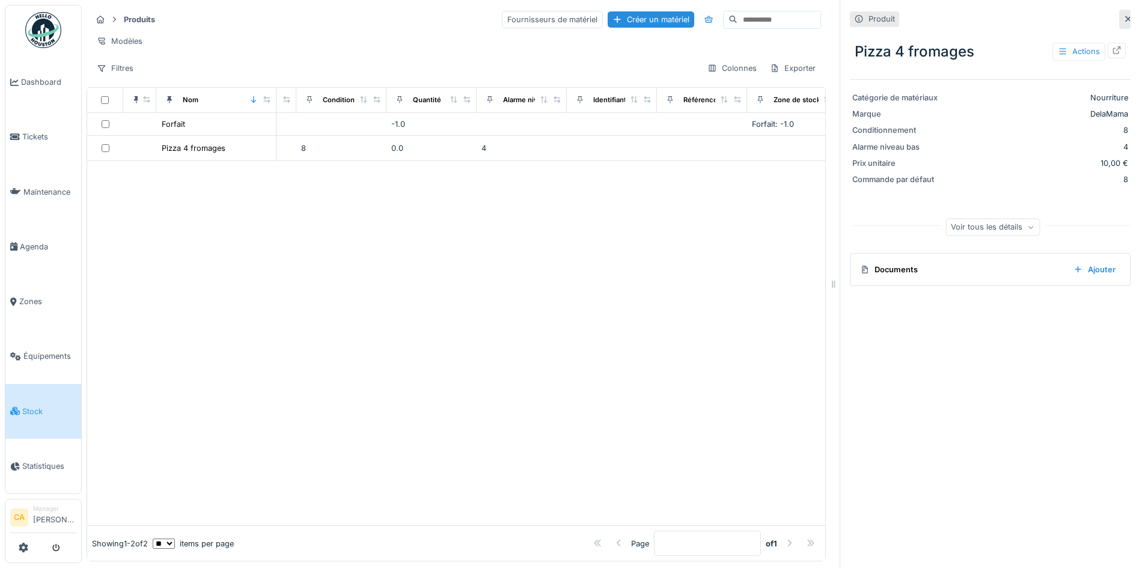
click at [609, 228] on div at bounding box center [456, 343] width 738 height 364
click at [1116, 24] on div "Produit Pizza 4 fromages Actions Catégorie de matériaux Nourriture Marque DelaM…" at bounding box center [990, 284] width 301 height 568
click at [1125, 20] on icon at bounding box center [1128, 19] width 6 height 6
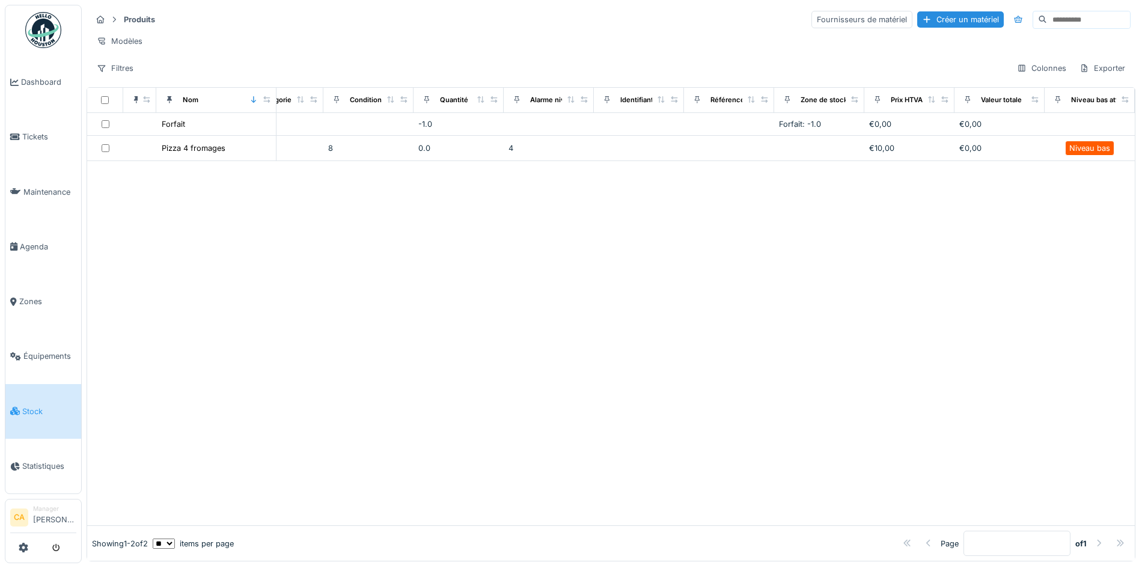
click at [556, 230] on div at bounding box center [611, 343] width 1048 height 364
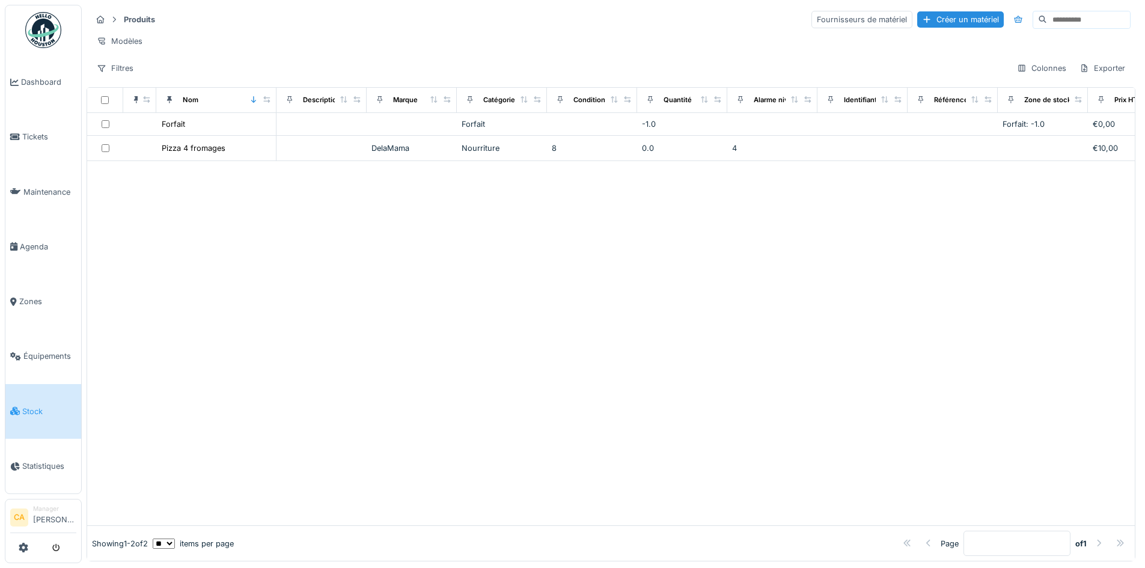
drag, startPoint x: 593, startPoint y: 199, endPoint x: 352, endPoint y: 203, distance: 241.1
drag, startPoint x: 801, startPoint y: 250, endPoint x: 485, endPoint y: 255, distance: 315.6
click at [38, 350] on span "Équipements" at bounding box center [49, 355] width 53 height 11
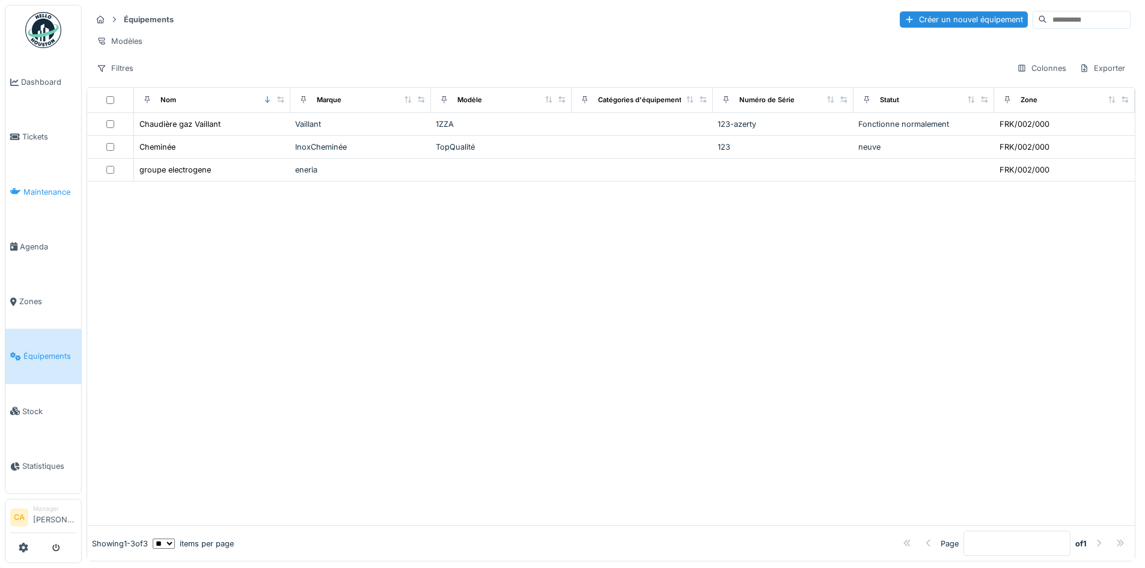
click at [44, 194] on link "Maintenance" at bounding box center [43, 192] width 76 height 55
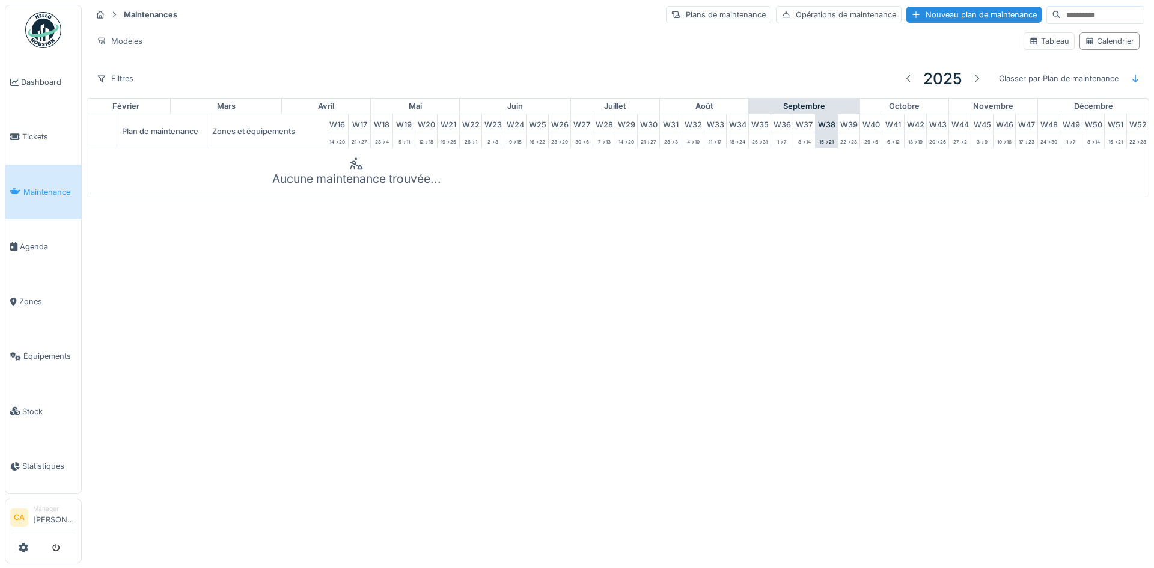
scroll to position [0, 394]
click at [42, 136] on span "Tickets" at bounding box center [49, 136] width 54 height 11
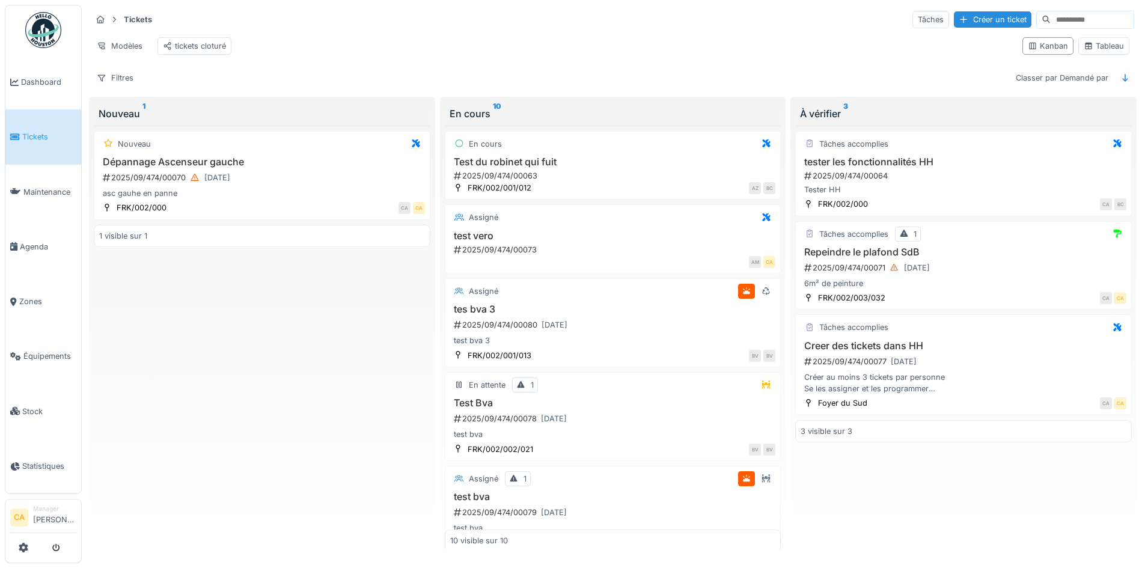
click at [380, 378] on div "Nouveau Dépannage Ascenseur gauche 2025/09/474/00070 [DATE] asc gauhe en panne …" at bounding box center [262, 339] width 337 height 427
click at [223, 470] on div "Nouveau Tache d'humidité 2025/09/474/00081 dans une reloc FRK/002/001/011 BC BC…" at bounding box center [262, 339] width 337 height 427
click at [336, 463] on div "Nouveau Tache d'humidité 2025/09/474/00081 dans une reloc FRK/002/001/011 BC BC…" at bounding box center [262, 339] width 337 height 427
click at [543, 83] on div "Filtres Classer par Demandé par" at bounding box center [612, 77] width 1043 height 17
